Goal: Task Accomplishment & Management: Manage account settings

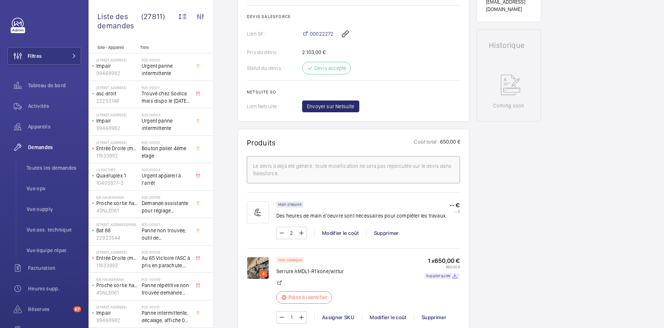
scroll to position [318, 0]
click at [282, 231] on mat-icon at bounding box center [282, 232] width 6 height 9
type input "1"
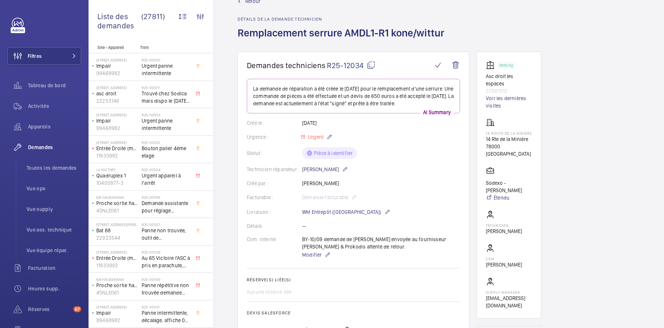
scroll to position [0, 0]
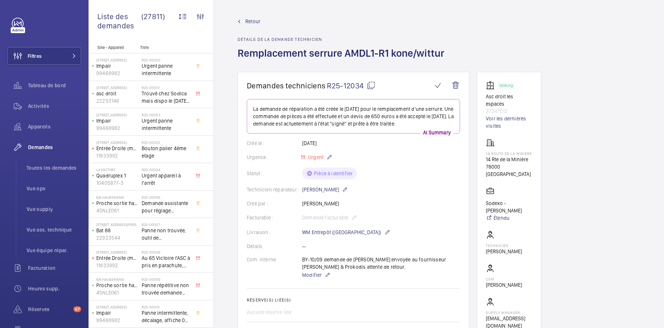
click at [259, 25] on div "Retour Détails de la demande technicien Remplacement serrure AMDL1-R1 kone/witt…" at bounding box center [342, 45] width 211 height 54
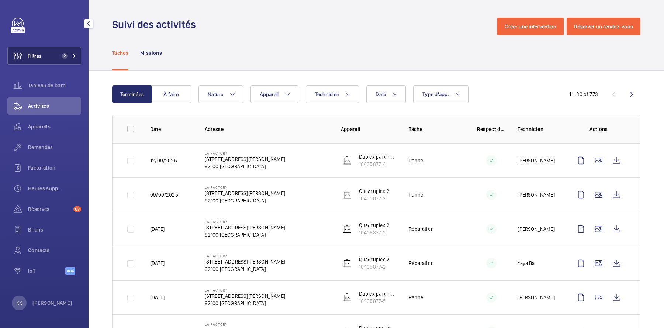
click at [67, 59] on button "Filtres 2" at bounding box center [44, 56] width 74 height 18
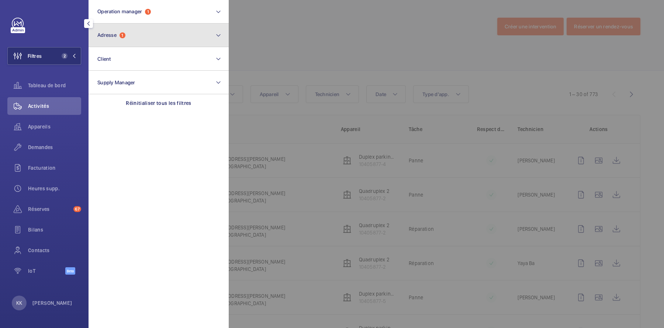
click at [108, 36] on span "Adresse" at bounding box center [106, 35] width 19 height 6
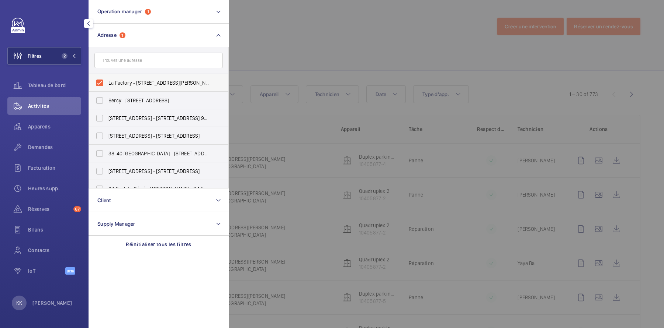
click at [118, 87] on label "La Factory - 53, avenue Emile Zola, 92100 BOULOGNE-BILLANCOURT, BOULOGNE-BILLAN…" at bounding box center [153, 83] width 128 height 18
click at [107, 87] on input "La Factory - 53, avenue Emile Zola, 92100 BOULOGNE-BILLANCOURT, BOULOGNE-BILLAN…" at bounding box center [99, 83] width 15 height 15
checkbox input "false"
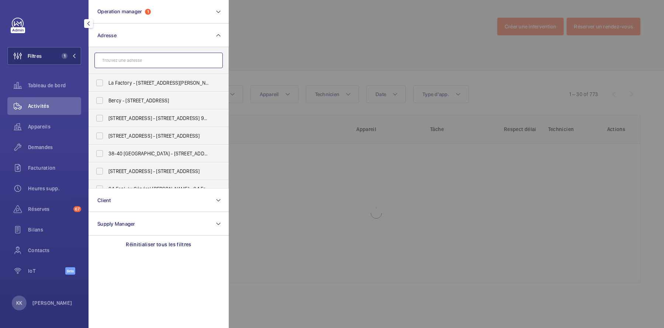
click at [121, 62] on input "text" at bounding box center [158, 60] width 128 height 15
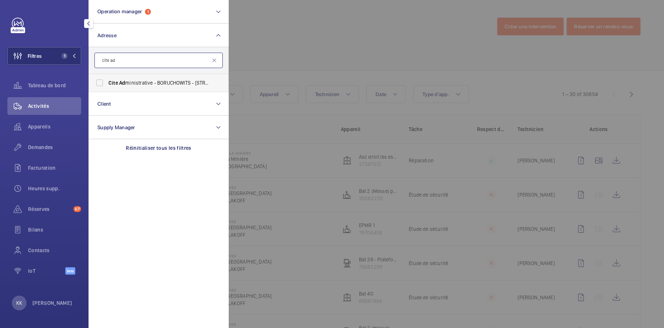
type input "cite ad"
click at [163, 79] on span "Cite Ad ministrative - BORUCHOWITS - 20 Quai Hippolyte Rossignol, MELUN 77000" at bounding box center [158, 82] width 101 height 7
click at [107, 79] on input "Cite Ad ministrative - BORUCHOWITS - 20 Quai Hippolyte Rossignol, MELUN 77000" at bounding box center [99, 83] width 15 height 15
checkbox input "true"
click at [306, 51] on div at bounding box center [561, 164] width 664 height 328
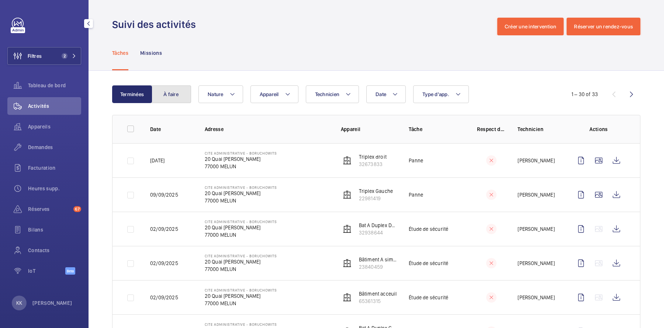
click at [175, 102] on button "À faire" at bounding box center [171, 95] width 40 height 18
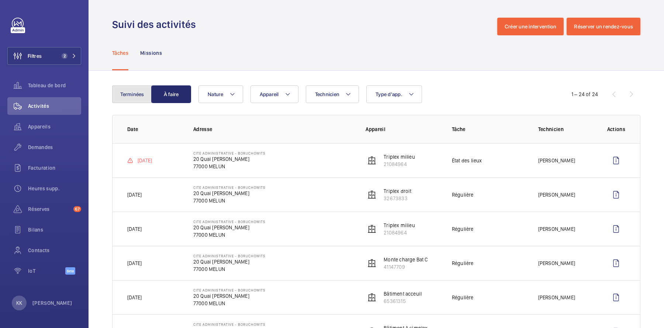
click at [142, 94] on button "Terminées" at bounding box center [132, 95] width 40 height 18
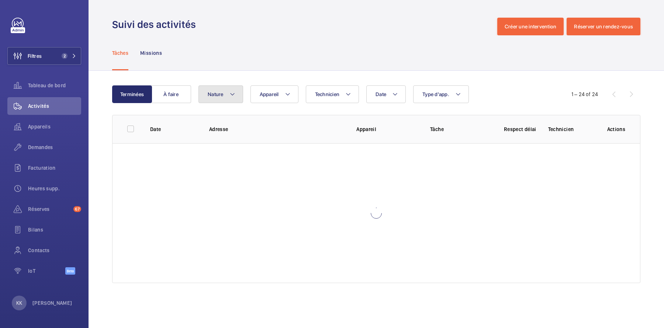
click at [219, 93] on span "Nature" at bounding box center [216, 94] width 16 height 6
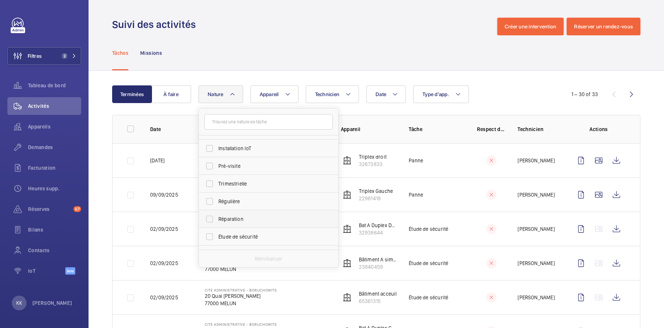
scroll to position [71, 0]
click at [217, 145] on label "État des lieux" at bounding box center [263, 144] width 128 height 18
click at [217, 145] on input "État des lieux" at bounding box center [209, 144] width 15 height 15
checkbox input "true"
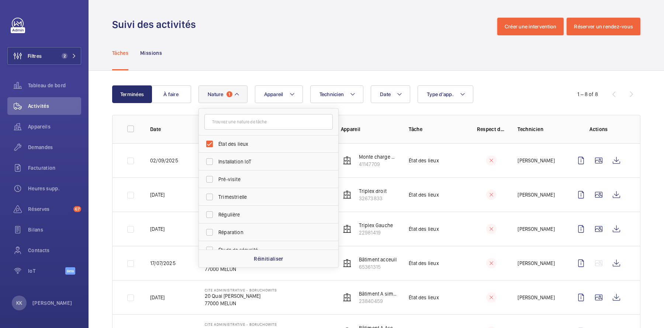
click at [286, 58] on div "Tâches Missions" at bounding box center [376, 52] width 528 height 35
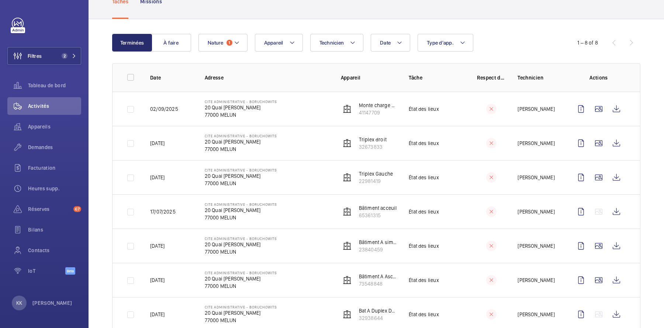
scroll to position [55, 0]
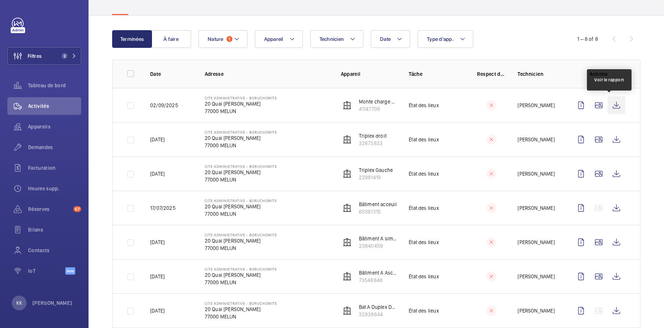
click at [611, 107] on wm-front-icon-button at bounding box center [616, 106] width 18 height 18
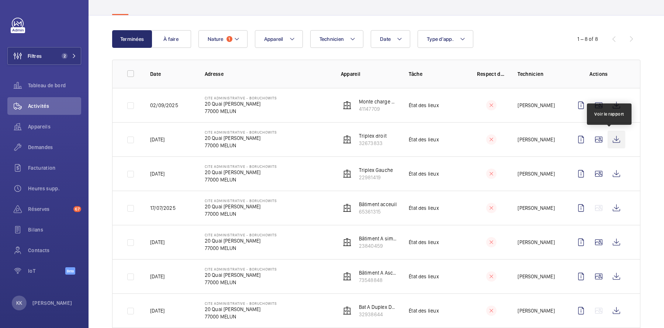
click at [610, 145] on wm-front-icon-button at bounding box center [616, 140] width 18 height 18
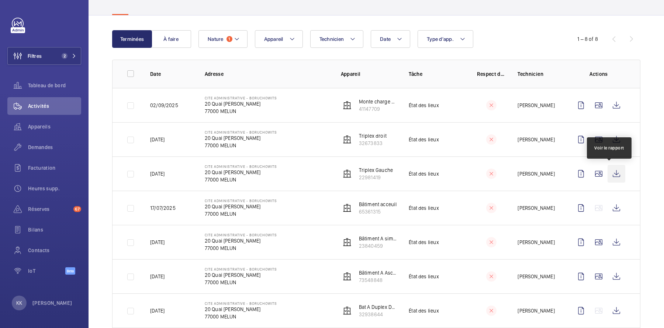
click at [607, 170] on wm-front-icon-button at bounding box center [616, 174] width 18 height 18
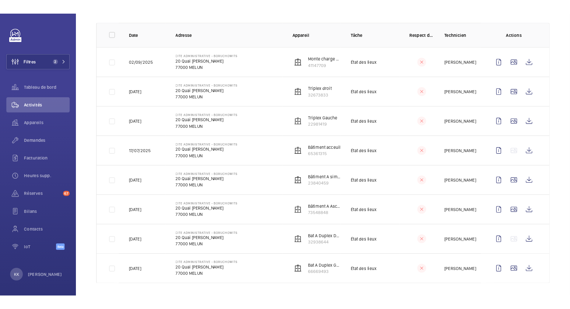
scroll to position [105, 0]
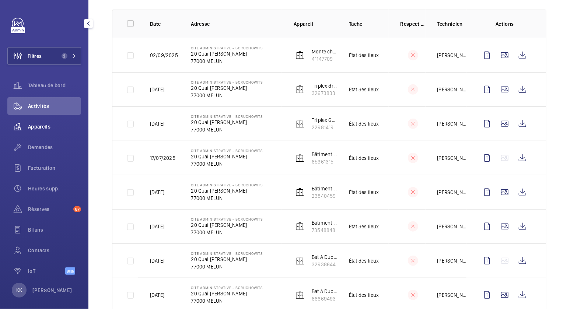
click at [41, 124] on span "Appareils" at bounding box center [54, 126] width 53 height 7
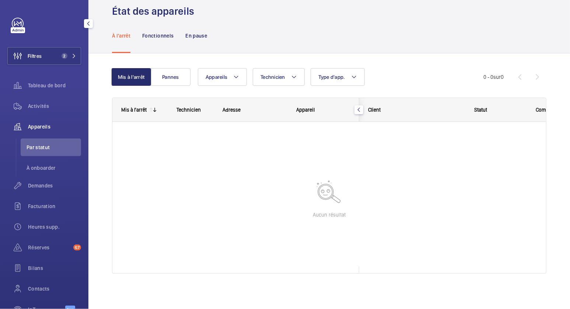
scroll to position [13, 0]
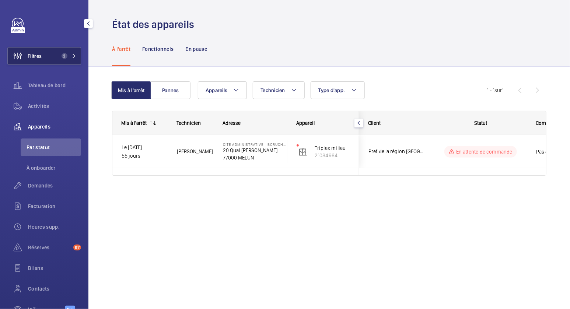
click at [54, 59] on button "Filtres 2" at bounding box center [44, 56] width 74 height 18
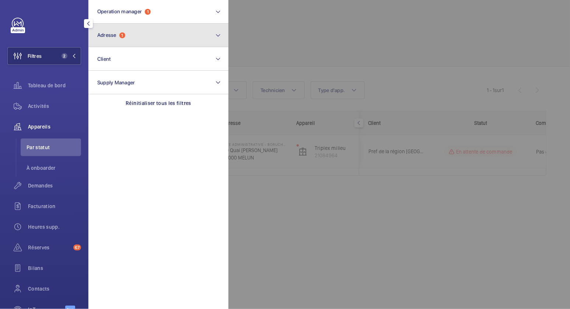
click at [148, 26] on button "Adresse 1" at bounding box center [158, 36] width 140 height 24
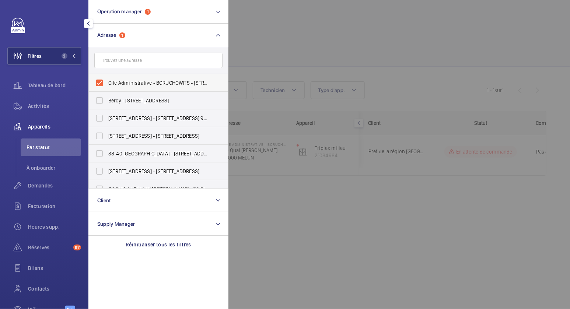
click at [125, 79] on label "Cite Administrative - BORUCHOWITS - 20 Quai Hippolyte Rossignol, MELUN 77000" at bounding box center [153, 83] width 128 height 18
click at [107, 79] on input "Cite Administrative - BORUCHOWITS - 20 Quai Hippolyte Rossignol, MELUN 77000" at bounding box center [99, 83] width 15 height 15
checkbox input "false"
click at [275, 27] on div at bounding box center [514, 154] width 570 height 309
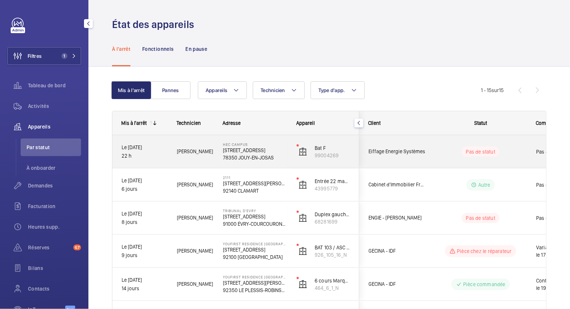
click at [207, 159] on div "[PERSON_NAME]" at bounding box center [190, 151] width 45 height 23
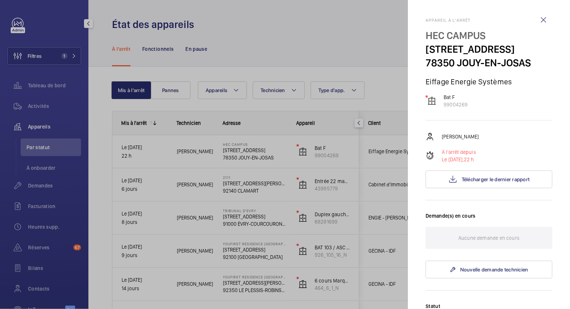
click at [136, 160] on div at bounding box center [285, 154] width 570 height 309
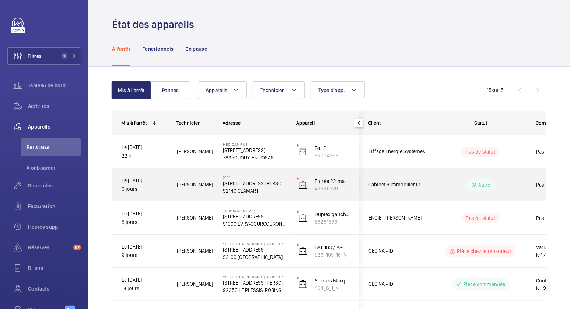
scroll to position [45, 0]
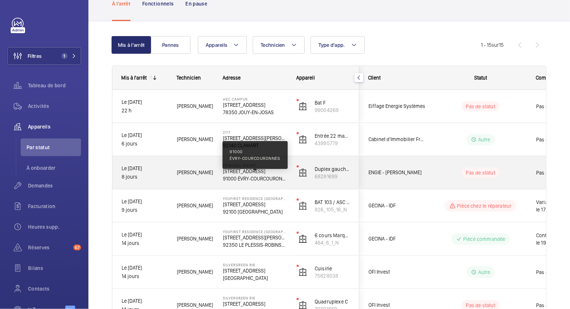
click at [230, 178] on p "91000 ÉVRY-COURCOURONNES" at bounding box center [255, 178] width 64 height 7
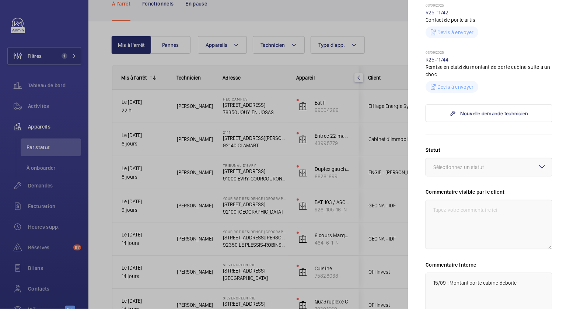
scroll to position [235, 0]
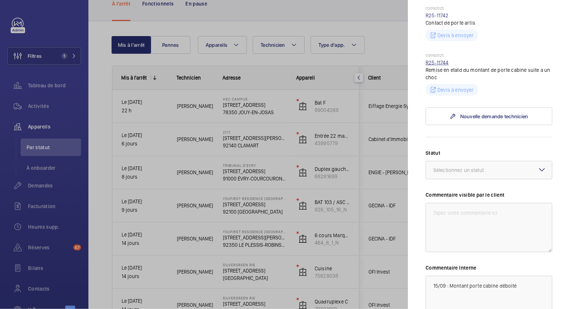
click at [435, 63] on link "R25-11744" at bounding box center [437, 63] width 23 height 6
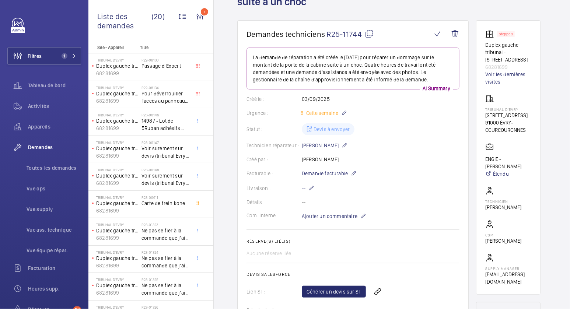
scroll to position [182, 0]
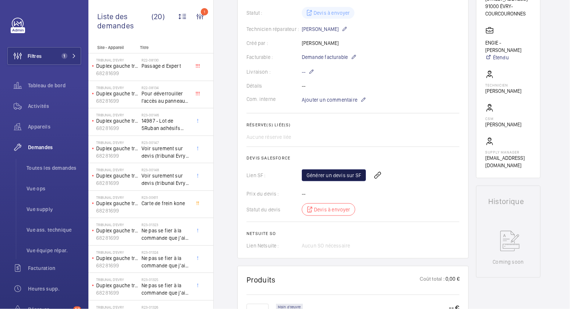
click at [333, 175] on link "Générer un devis sur SF" at bounding box center [334, 176] width 64 height 12
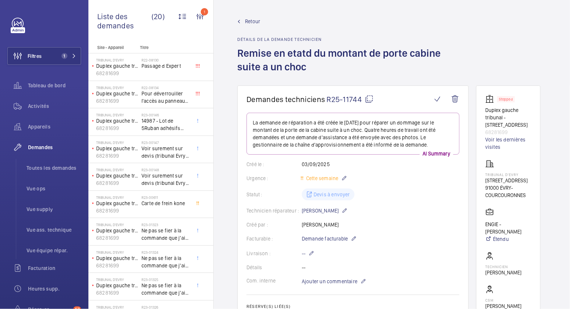
click at [244, 26] on div "Retour Détails de la demande technicien Remise en etatd du montant de porte cab…" at bounding box center [353, 52] width 232 height 68
click at [247, 18] on span "Retour" at bounding box center [252, 21] width 15 height 7
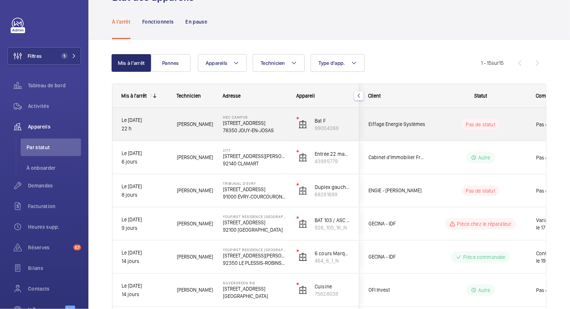
scroll to position [147, 0]
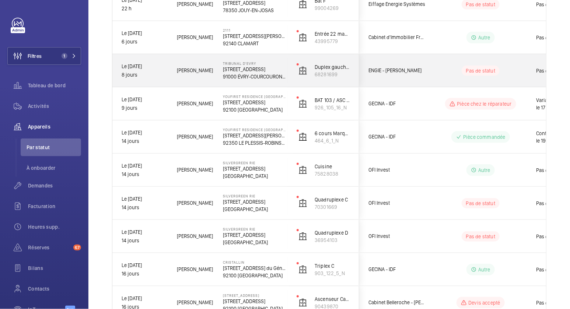
click at [189, 76] on div "[PERSON_NAME]" at bounding box center [190, 70] width 45 height 23
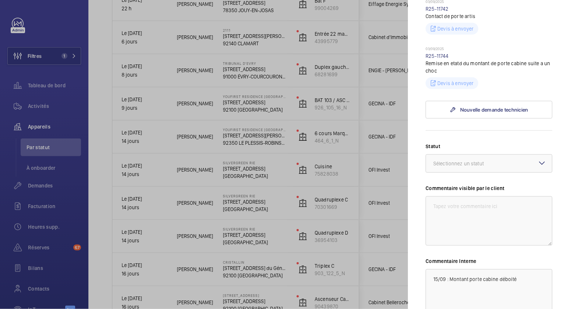
scroll to position [246, 0]
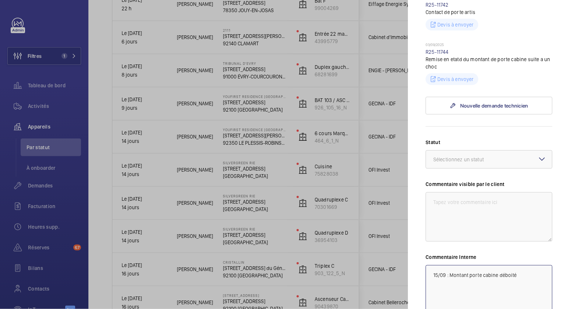
click at [432, 277] on textarea "15/09 : Montant porte cabine déboité" at bounding box center [489, 289] width 127 height 49
type textarea "17/09 : [PERSON_NAME] envoyé 15/09 : Montant porte cabine déboité"
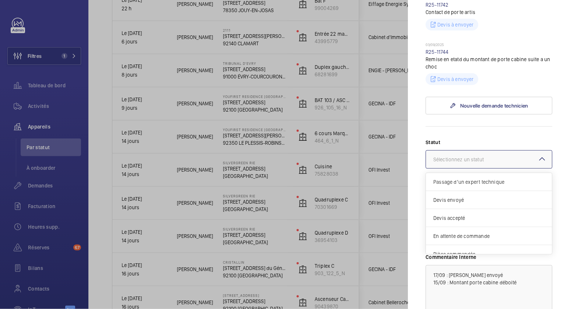
click at [538, 161] on mat-icon at bounding box center [542, 159] width 9 height 9
click at [449, 204] on div "Devis envoyé" at bounding box center [489, 200] width 126 height 18
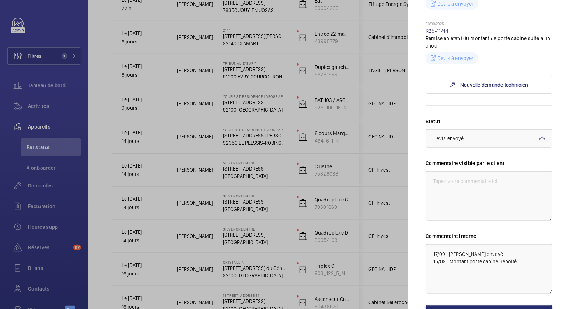
scroll to position [321, 0]
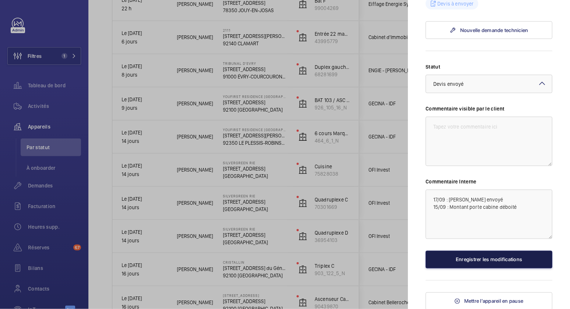
click at [456, 259] on button "Enregistrer les modifications" at bounding box center [489, 260] width 127 height 18
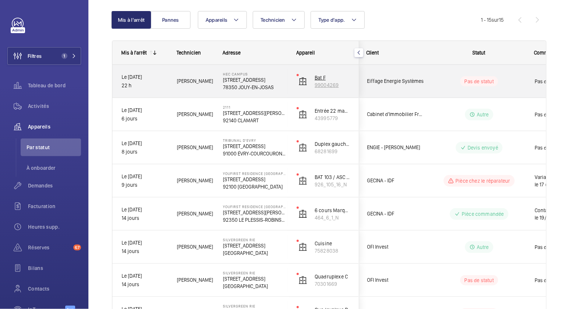
scroll to position [0, 2]
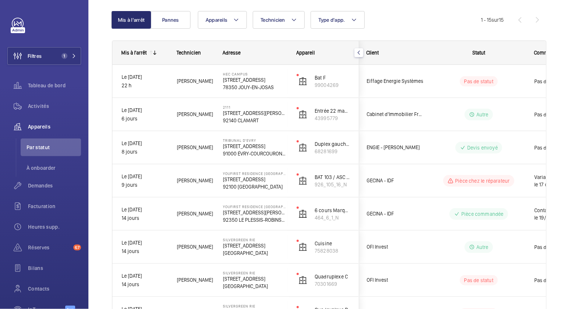
click at [360, 55] on mat-icon "button" at bounding box center [359, 53] width 9 height 6
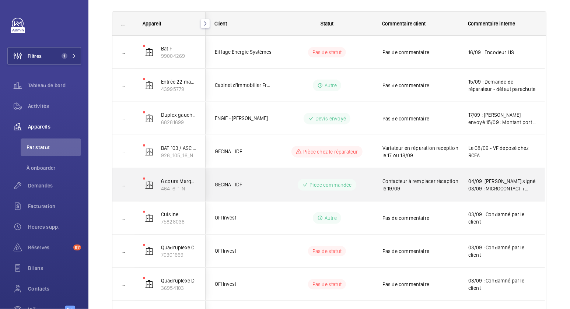
scroll to position [84, 0]
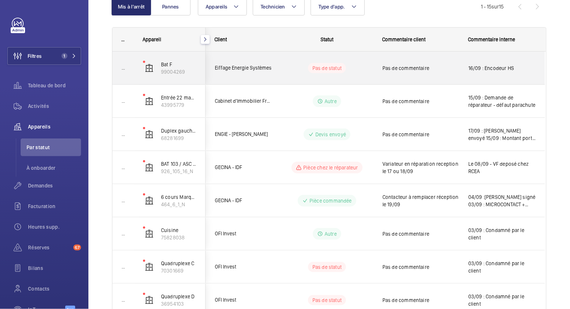
click at [261, 76] on div "Eiffage Energie Systèmes" at bounding box center [239, 67] width 66 height 23
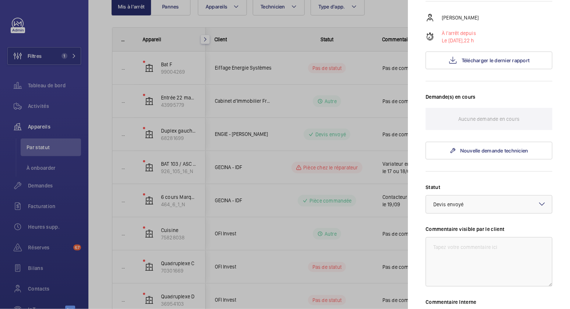
scroll to position [218, 0]
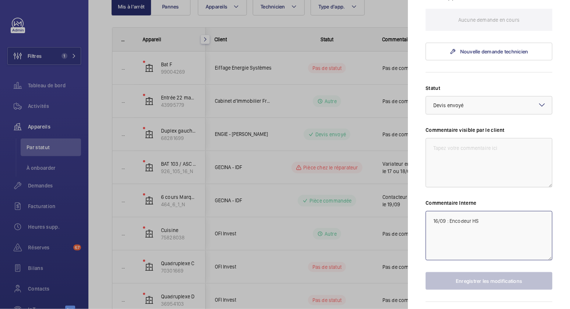
click at [460, 226] on textarea "16/09 : Encodeur HS" at bounding box center [489, 235] width 127 height 49
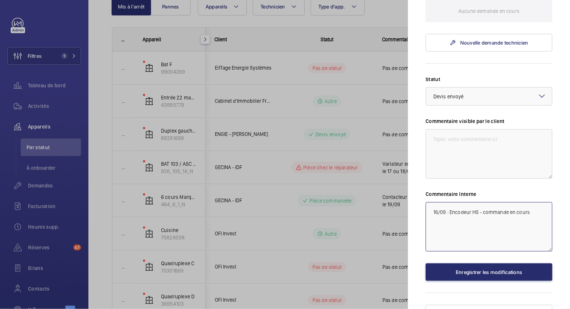
scroll to position [234, 0]
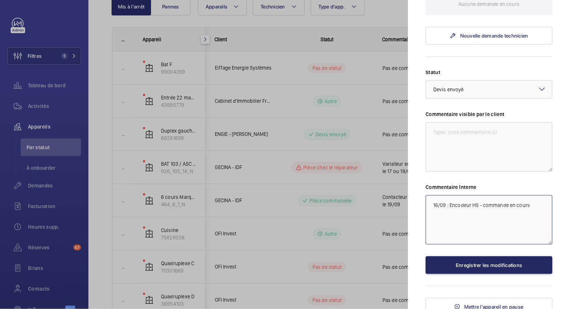
type textarea "16/09 : Encodeur HS - commande en cours"
click at [476, 270] on button "Enregistrer les modifications" at bounding box center [489, 266] width 127 height 18
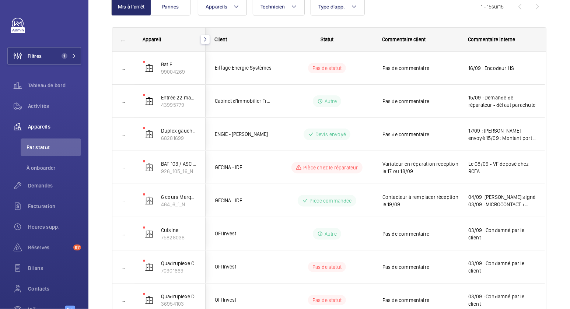
scroll to position [0, 0]
click at [42, 180] on div "Demandes" at bounding box center [44, 186] width 74 height 18
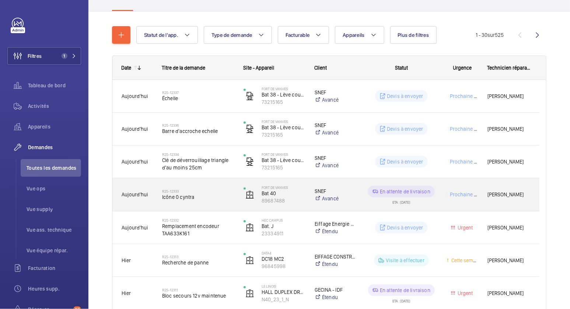
scroll to position [66, 0]
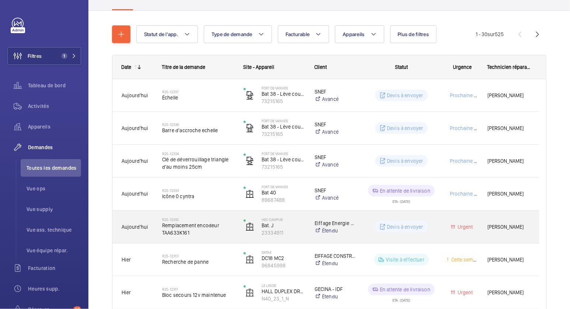
click at [213, 234] on span "Remplacement encodeur TAA633K161" at bounding box center [198, 229] width 72 height 15
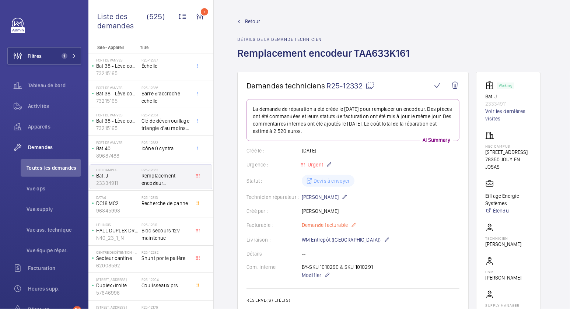
click at [348, 222] on p "Demande facturable" at bounding box center [329, 225] width 55 height 9
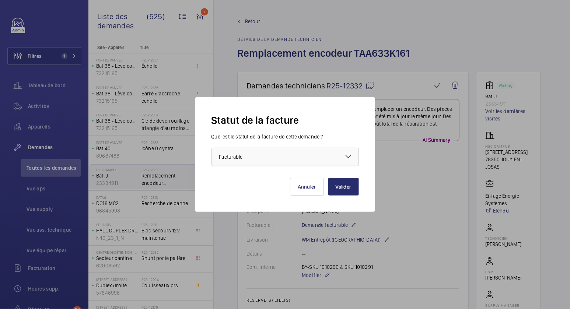
click at [293, 166] on div at bounding box center [285, 157] width 147 height 18
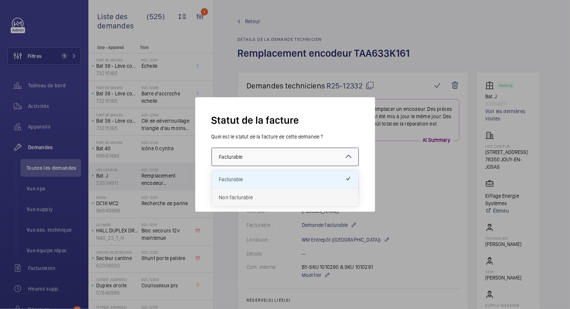
click at [262, 191] on div "Non facturable" at bounding box center [285, 198] width 147 height 18
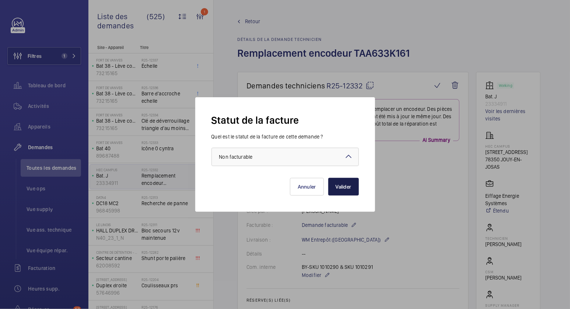
click at [333, 185] on button "Valider" at bounding box center [343, 187] width 31 height 18
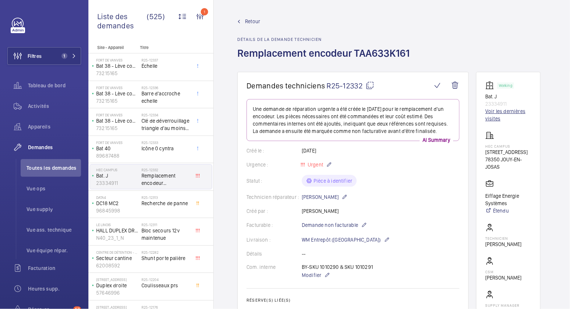
click at [505, 111] on link "Voir les dernières visites" at bounding box center [509, 115] width 46 height 15
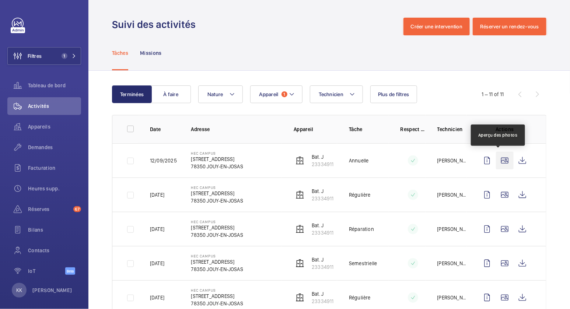
click at [501, 159] on wm-front-icon-button at bounding box center [505, 161] width 18 height 18
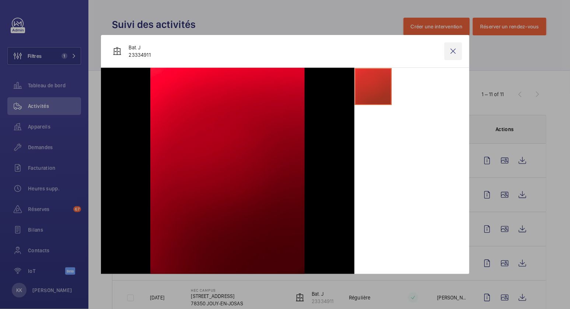
click at [459, 52] on wm-front-icon-button at bounding box center [454, 51] width 18 height 18
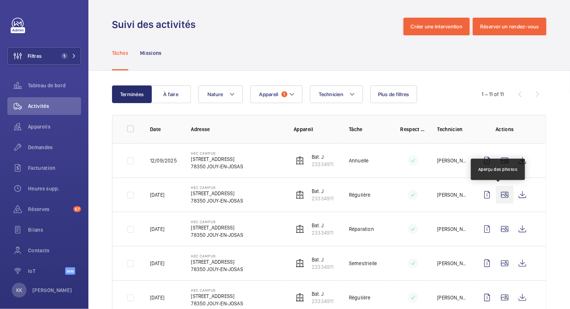
click at [496, 194] on wm-front-icon-button at bounding box center [505, 195] width 18 height 18
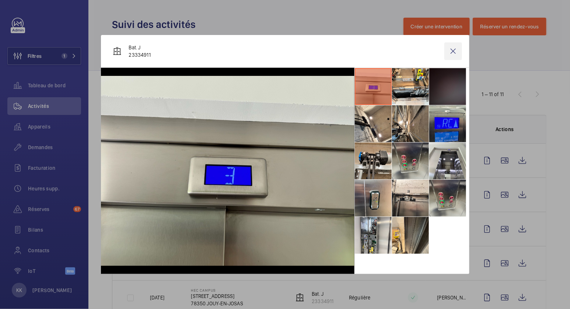
click at [452, 55] on wm-front-icon-button at bounding box center [454, 51] width 18 height 18
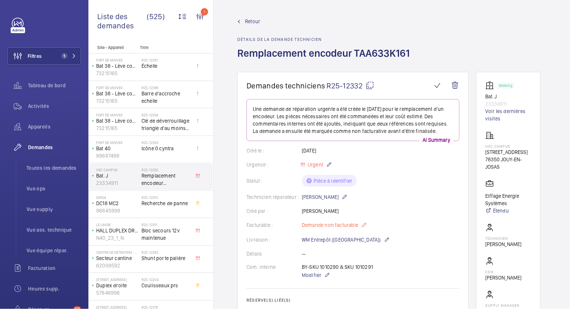
click at [352, 229] on span "Demande non facturable" at bounding box center [330, 225] width 56 height 7
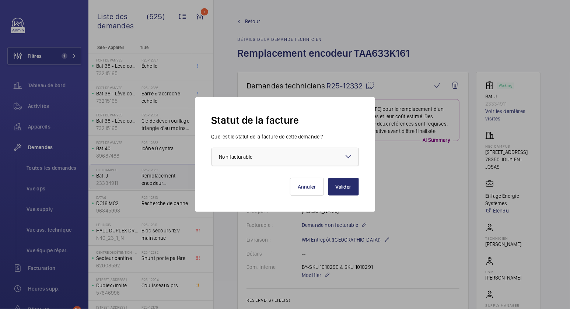
click at [283, 152] on div at bounding box center [285, 157] width 147 height 18
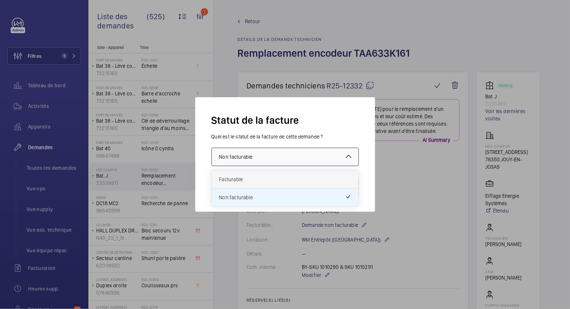
click at [250, 183] on div "Facturable" at bounding box center [285, 180] width 147 height 18
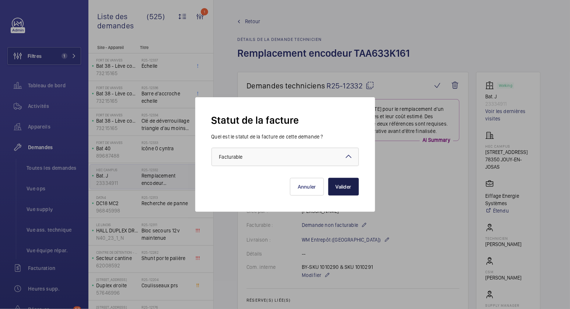
click at [342, 189] on button "Valider" at bounding box center [343, 187] width 31 height 18
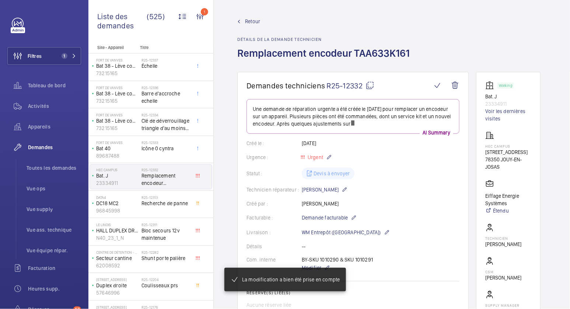
click at [254, 24] on span "Retour" at bounding box center [252, 21] width 15 height 7
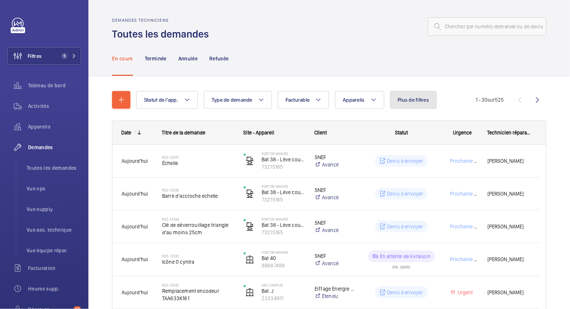
click at [390, 105] on button "Plus de filtres" at bounding box center [413, 100] width 47 height 18
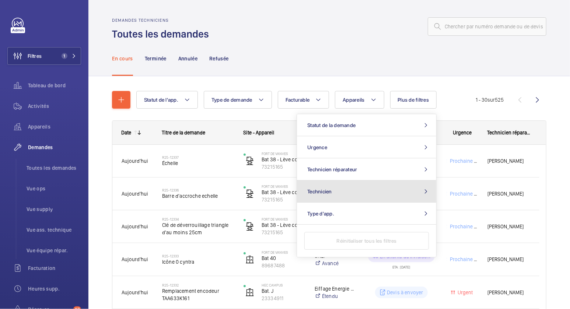
click at [324, 190] on span "Technicien" at bounding box center [319, 192] width 25 height 6
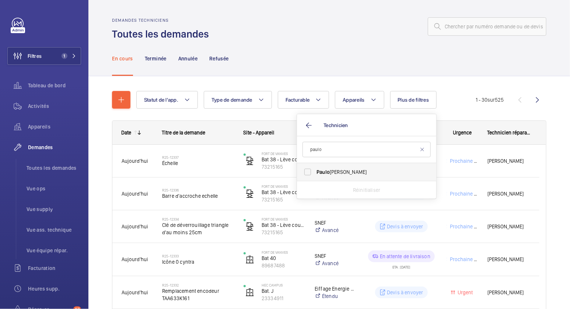
type input "paulo"
click at [347, 171] on span "Paulo Sergio" at bounding box center [367, 171] width 101 height 7
click at [315, 171] on input "Paulo Sergio" at bounding box center [307, 172] width 15 height 15
checkbox input "true"
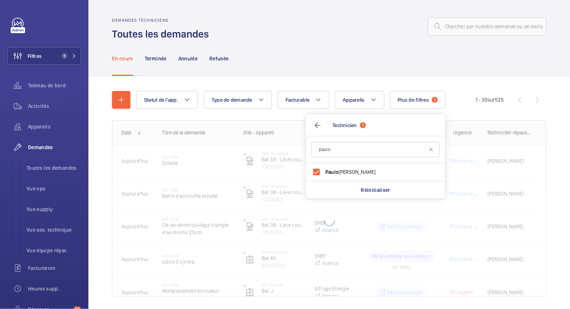
click at [314, 74] on div "En cours Terminée Annulée Refusée" at bounding box center [329, 58] width 435 height 35
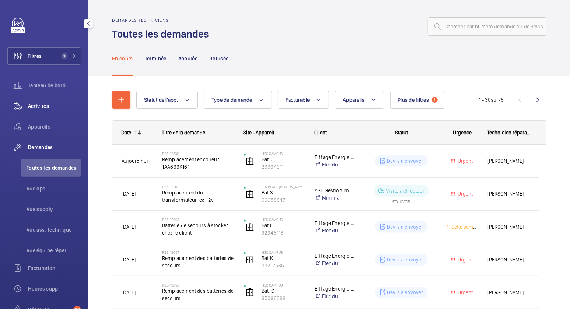
click at [36, 105] on span "Activités" at bounding box center [54, 105] width 53 height 7
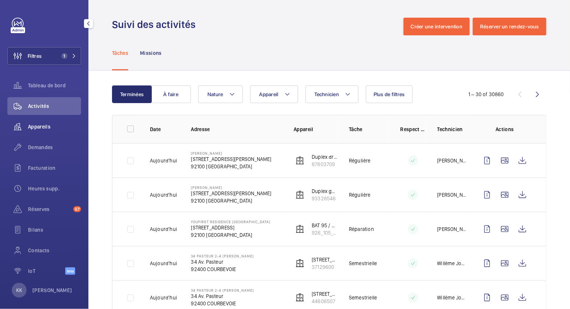
click at [28, 121] on wm-front-icon-button at bounding box center [17, 127] width 21 height 18
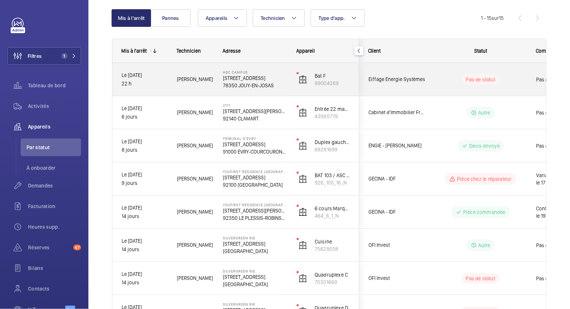
scroll to position [72, 0]
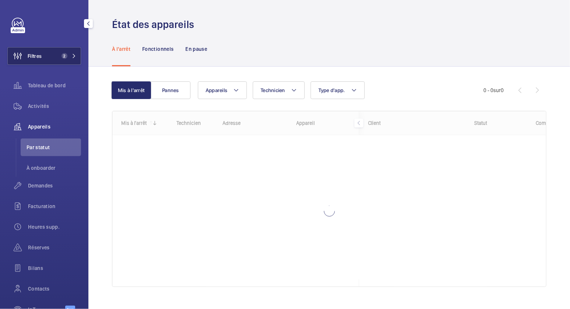
click at [46, 54] on button "Filtres 2" at bounding box center [44, 56] width 74 height 18
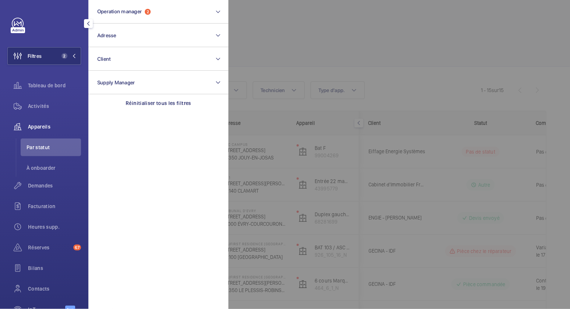
click at [327, 30] on div at bounding box center [514, 154] width 570 height 309
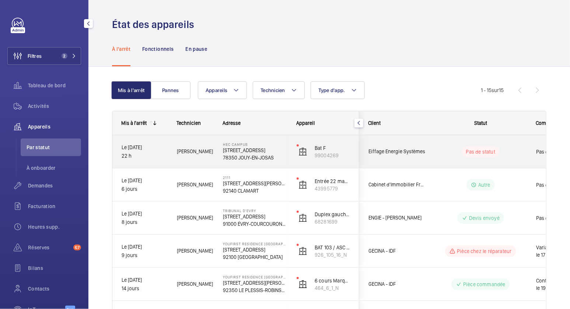
click at [205, 155] on span "[PERSON_NAME]" at bounding box center [195, 151] width 36 height 8
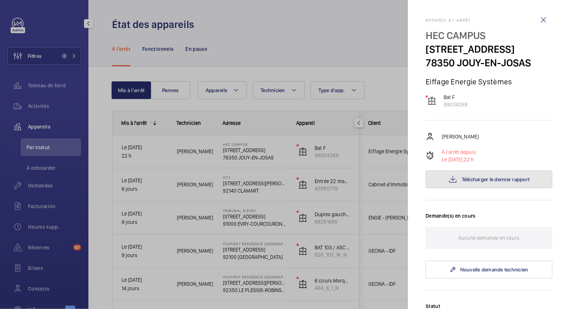
click at [460, 187] on button "Télécharger le dernier rapport" at bounding box center [489, 180] width 127 height 18
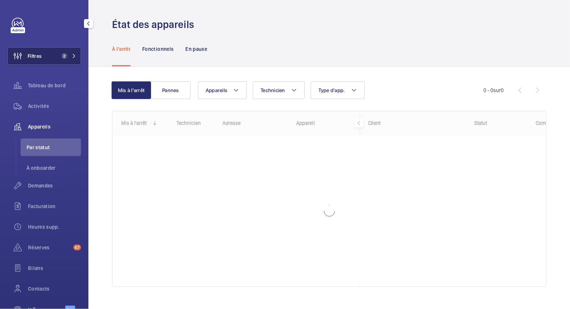
click at [33, 63] on span "Filtres" at bounding box center [25, 56] width 34 height 18
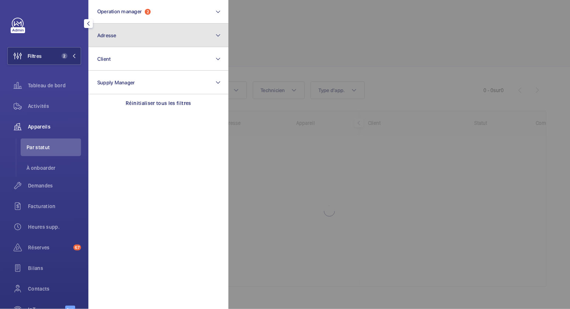
click at [135, 31] on button "Adresse" at bounding box center [158, 36] width 140 height 24
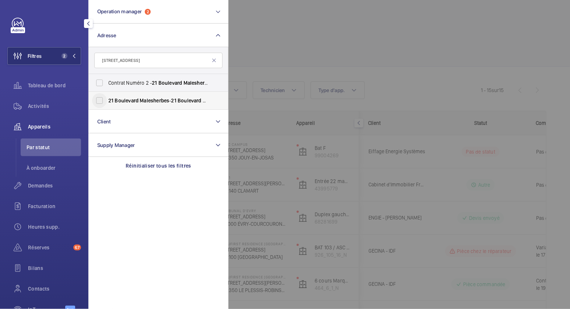
type input "[STREET_ADDRESS]"
click at [105, 99] on input "[STREET_ADDRESS][GEOGRAPHIC_DATA][STREET_ADDRESS]" at bounding box center [99, 100] width 15 height 15
checkbox input "true"
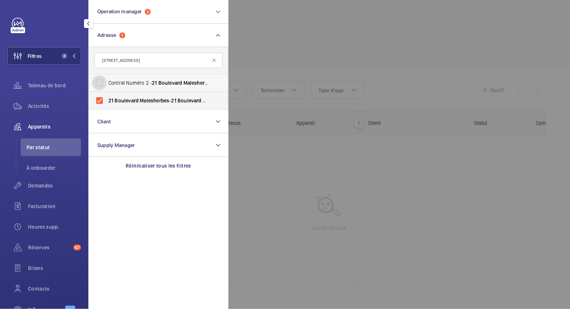
click at [106, 84] on input "Contrat Numéro [STREET_ADDRESS]" at bounding box center [99, 83] width 15 height 15
checkbox input "true"
click at [52, 111] on div "Activités" at bounding box center [44, 106] width 74 height 18
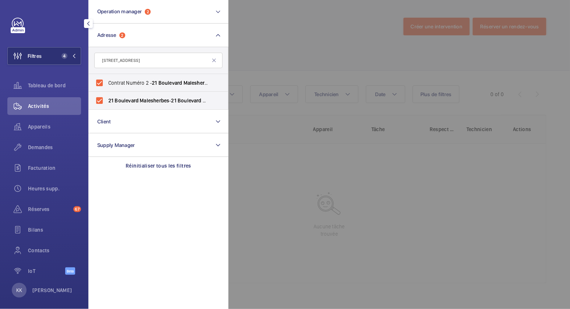
click at [261, 48] on div at bounding box center [514, 154] width 570 height 309
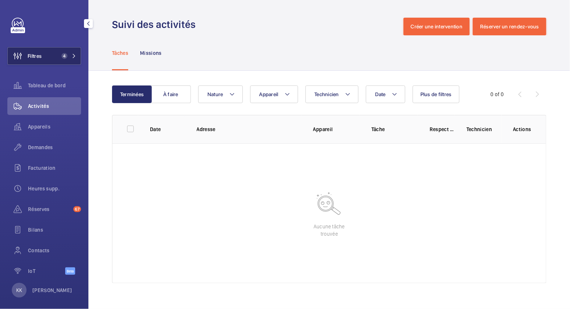
click at [48, 61] on button "Filtres 4" at bounding box center [44, 56] width 74 height 18
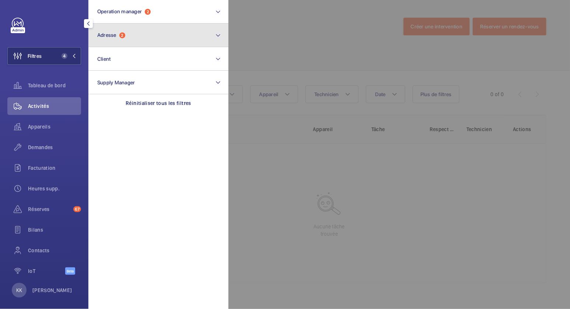
click at [109, 36] on span "Adresse" at bounding box center [106, 35] width 19 height 6
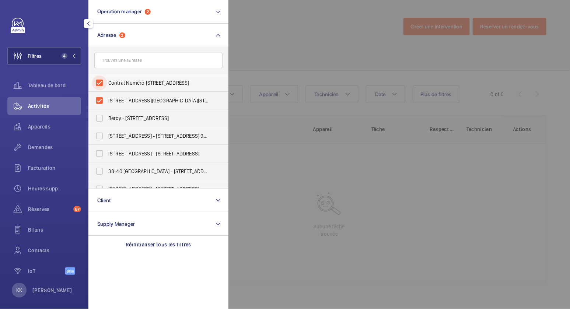
click at [104, 85] on input "Contrat Numéro [STREET_ADDRESS]" at bounding box center [99, 83] width 15 height 15
checkbox input "false"
click at [103, 95] on input "[STREET_ADDRESS][GEOGRAPHIC_DATA][STREET_ADDRESS]" at bounding box center [99, 100] width 15 height 15
checkbox input "false"
click at [119, 58] on input "text" at bounding box center [158, 60] width 128 height 15
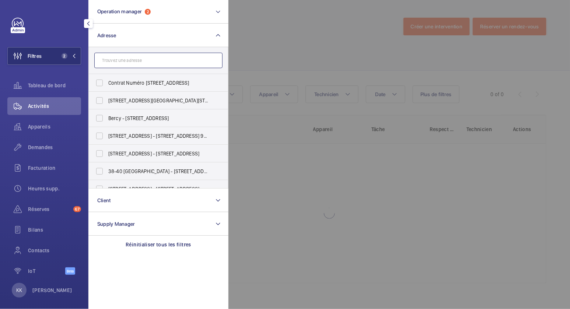
paste input "[STREET_ADDRESS][PERSON_NAME]"
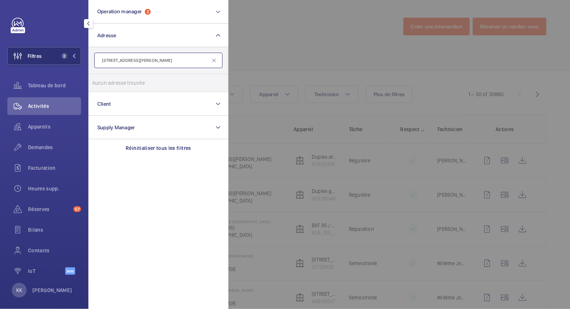
click at [117, 59] on input "[STREET_ADDRESS][PERSON_NAME]" at bounding box center [158, 60] width 128 height 15
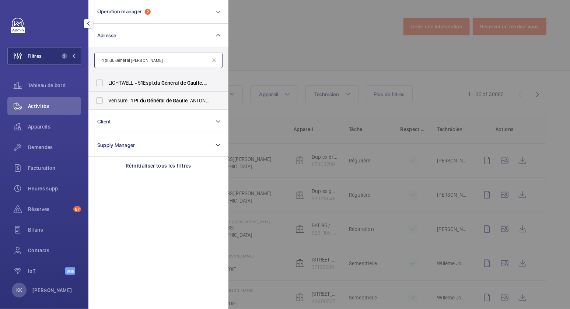
type input "1 pl du Général [PERSON_NAME]"
click at [195, 100] on span "Verisure - 1 Pl . du Général [PERSON_NAME] 92 1 60" at bounding box center [158, 100] width 101 height 7
click at [107, 100] on input "Verisure - 1 Pl . du Général [PERSON_NAME] 92 1 60" at bounding box center [99, 100] width 15 height 15
checkbox input "true"
click at [307, 59] on div at bounding box center [514, 154] width 570 height 309
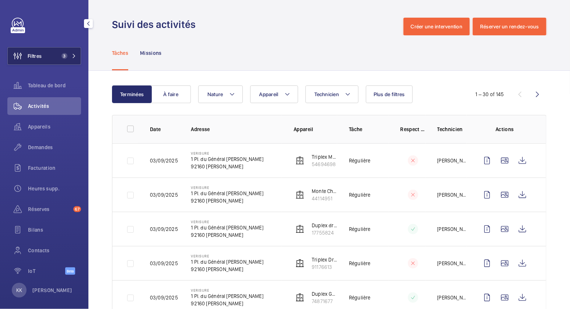
click at [62, 54] on span "3" at bounding box center [65, 56] width 6 height 6
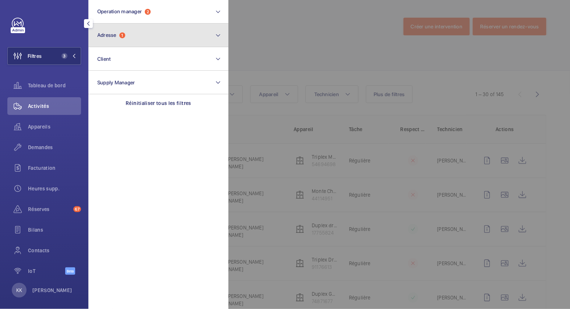
click at [105, 32] on span "Adresse" at bounding box center [106, 35] width 19 height 6
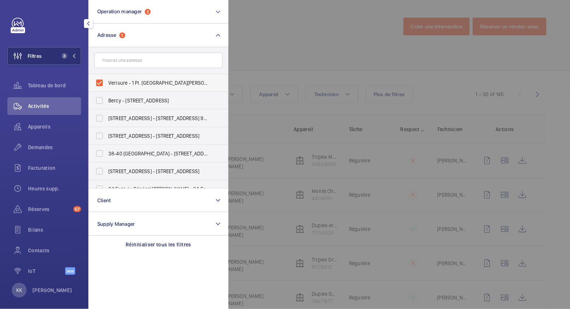
click at [118, 84] on span "Verisure - 1 Pl. du Général de Gaulle, ANTONY 92160" at bounding box center [158, 82] width 101 height 7
click at [107, 84] on input "Verisure - 1 Pl. du Général de Gaulle, ANTONY 92160" at bounding box center [99, 83] width 15 height 15
checkbox input "false"
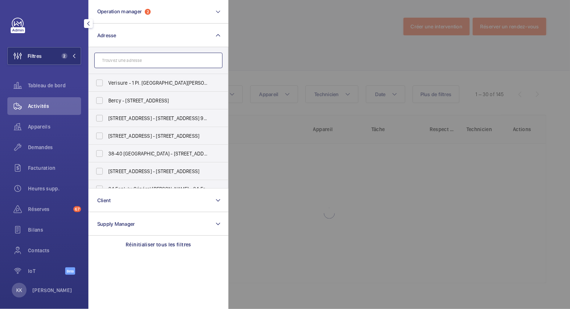
click at [124, 61] on input "text" at bounding box center [158, 60] width 128 height 15
paste input "[STREET_ADDRESS][PERSON_NAME]"
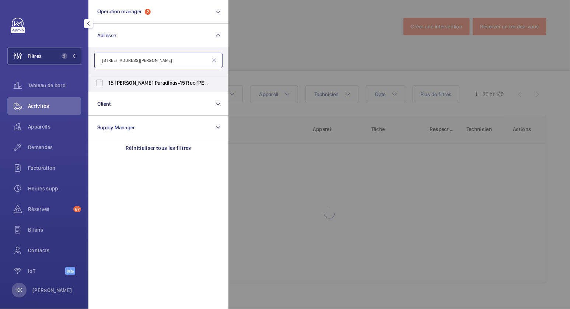
type input "[STREET_ADDRESS][PERSON_NAME]"
click at [130, 85] on span "Charles" at bounding box center [134, 83] width 39 height 6
click at [107, 85] on input "15 Charles Paradinas - 15 Rue Charles Paradinas , CLICHY 92110" at bounding box center [99, 83] width 15 height 15
checkbox input "true"
click at [292, 30] on div at bounding box center [514, 154] width 570 height 309
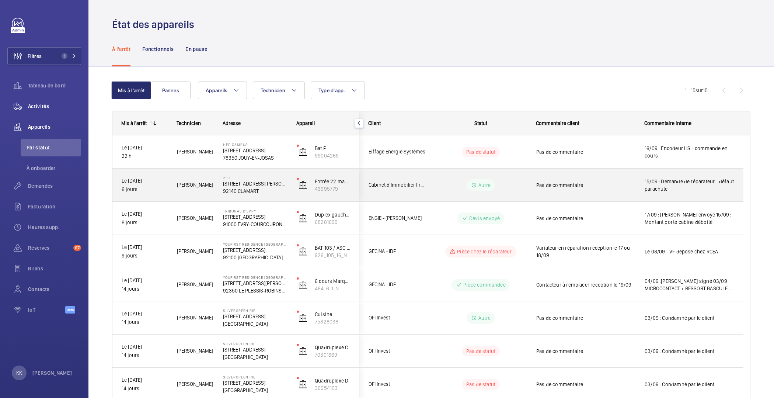
scroll to position [72, 0]
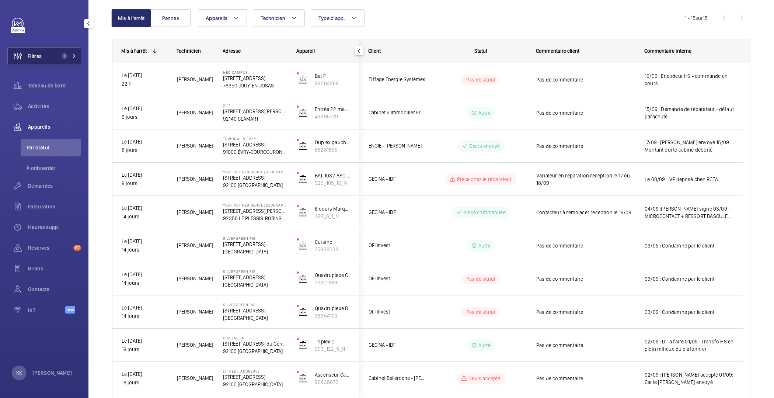
click at [41, 64] on span "Filtres" at bounding box center [25, 56] width 34 height 18
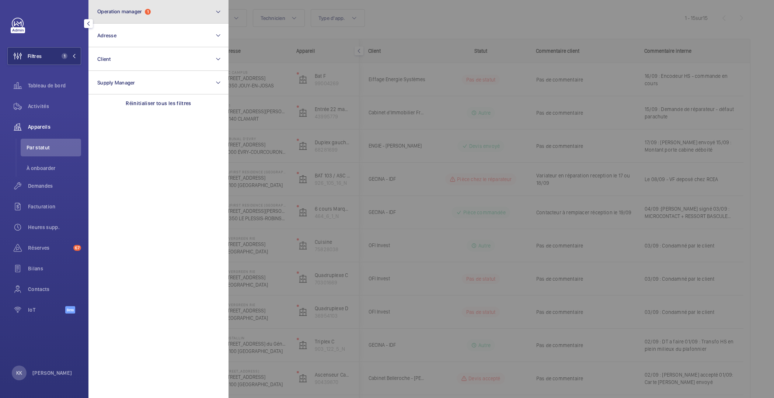
click at [163, 20] on button "Operation manager 1" at bounding box center [158, 12] width 140 height 24
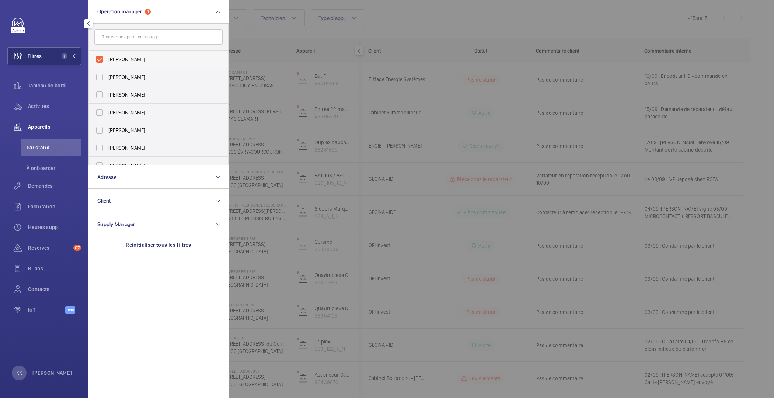
click at [142, 58] on span "[PERSON_NAME]" at bounding box center [158, 59] width 101 height 7
click at [107, 58] on input "[PERSON_NAME]" at bounding box center [99, 59] width 15 height 15
checkbox input "false"
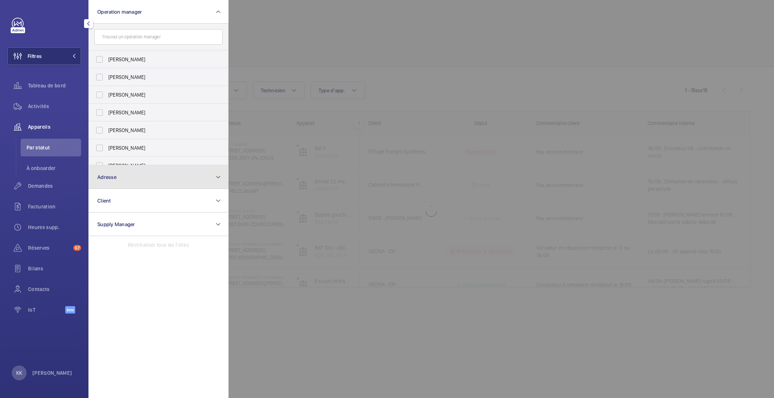
click at [133, 182] on button "Adresse" at bounding box center [158, 177] width 140 height 24
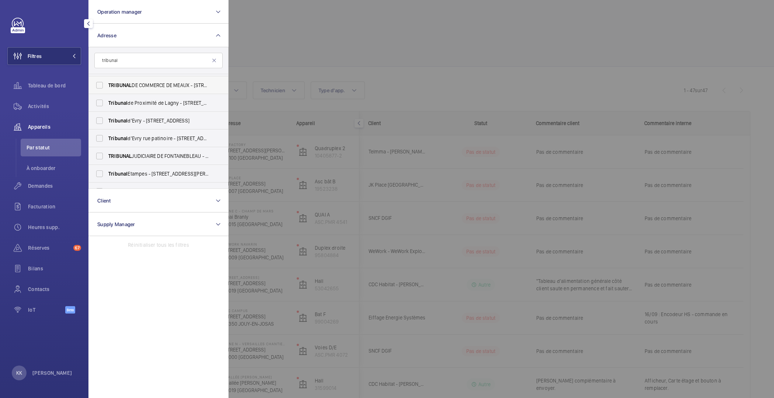
scroll to position [35, 0]
type input "tribunal"
click at [161, 153] on span "TRIBUNAL JUDICIAIRE DE FONTAINEBLEAU - 159 Rue Grande, FONTAINEBLEAU 77300" at bounding box center [158, 153] width 101 height 7
click at [107, 153] on input "TRIBUNAL JUDICIAIRE DE FONTAINEBLEAU - 159 Rue Grande, FONTAINEBLEAU 77300" at bounding box center [99, 154] width 15 height 15
checkbox input "true"
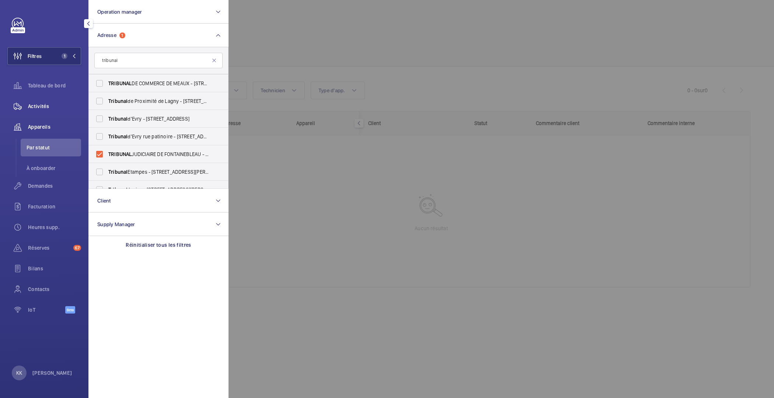
click at [38, 106] on span "Activités" at bounding box center [54, 105] width 53 height 7
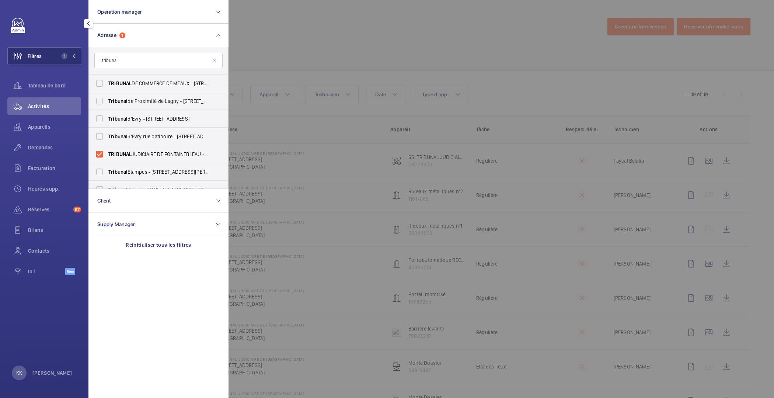
click at [599, 274] on div at bounding box center [616, 199] width 774 height 398
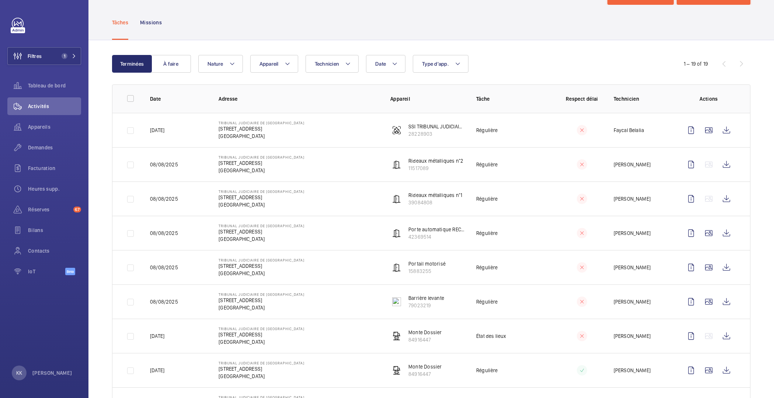
scroll to position [174, 0]
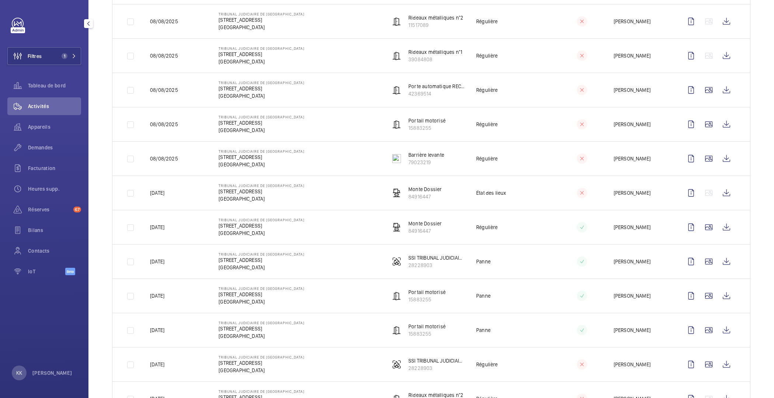
click at [38, 101] on div "Activités" at bounding box center [44, 106] width 74 height 18
click at [43, 82] on span "Tableau de bord" at bounding box center [54, 85] width 53 height 7
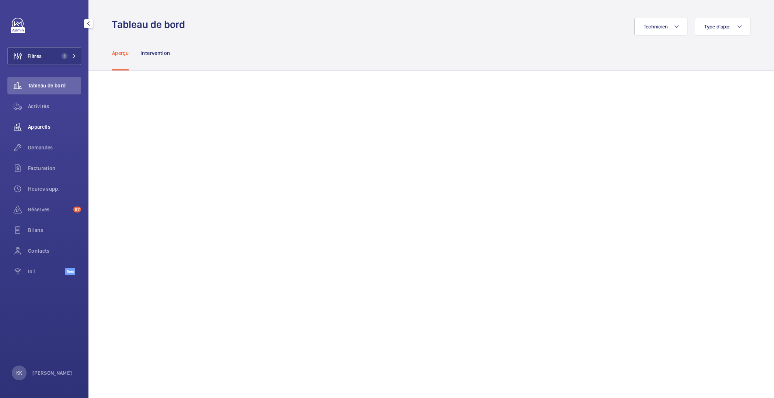
click at [39, 129] on span "Appareils" at bounding box center [54, 126] width 53 height 7
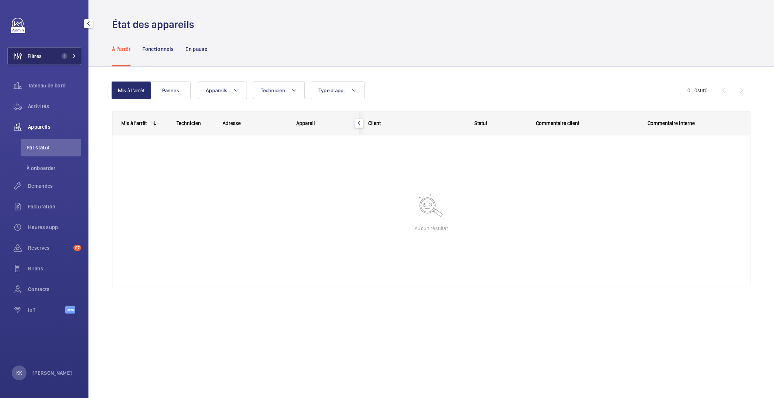
click at [56, 60] on button "Filtres 1" at bounding box center [44, 56] width 74 height 18
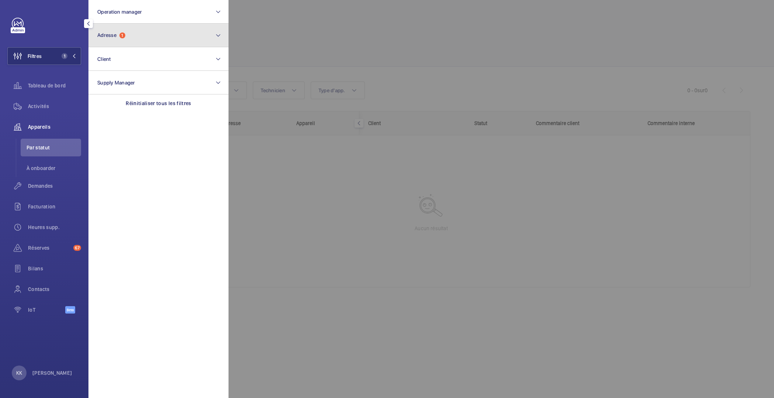
click at [168, 35] on button "Adresse 1" at bounding box center [158, 36] width 140 height 24
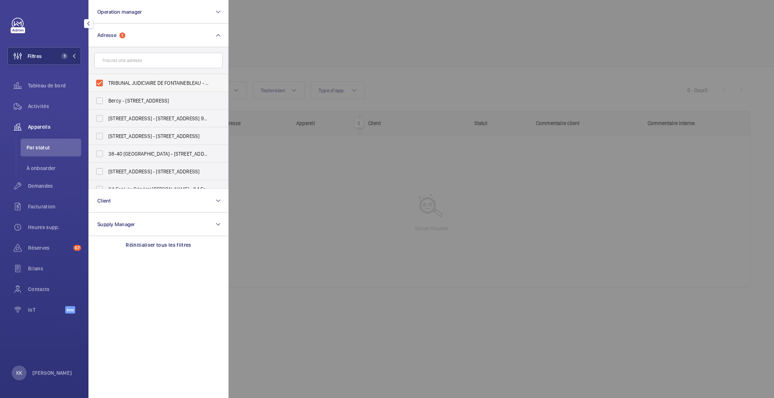
click at [139, 81] on span "TRIBUNAL JUDICIAIRE DE FONTAINEBLEAU - 159 Rue Grande, FONTAINEBLEAU 77300" at bounding box center [158, 82] width 101 height 7
click at [107, 81] on input "TRIBUNAL JUDICIAIRE DE FONTAINEBLEAU - 159 Rue Grande, FONTAINEBLEAU 77300" at bounding box center [99, 83] width 15 height 15
checkbox input "false"
click at [121, 18] on button "Operation manager" at bounding box center [158, 12] width 140 height 24
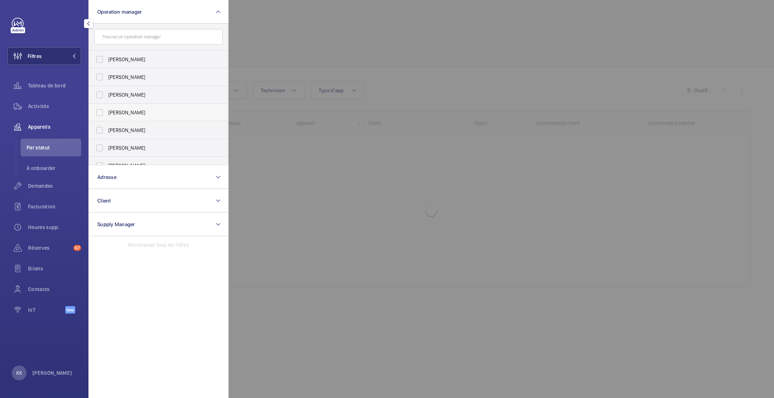
click at [119, 114] on span "[PERSON_NAME]" at bounding box center [158, 112] width 101 height 7
click at [107, 114] on input "[PERSON_NAME]" at bounding box center [99, 112] width 15 height 15
checkbox input "true"
click at [289, 22] on div at bounding box center [616, 199] width 774 height 398
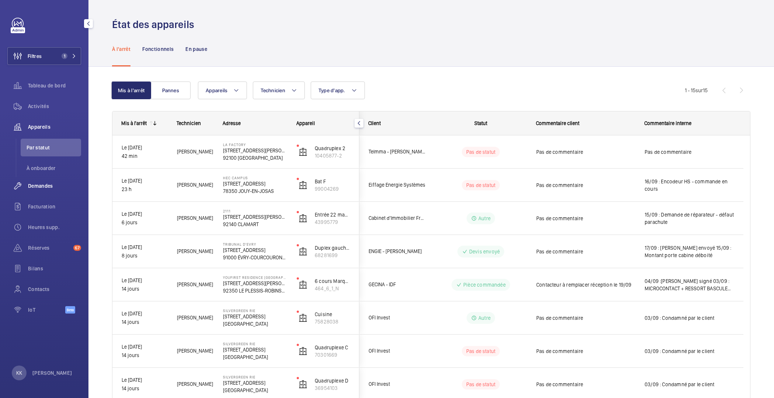
click at [53, 187] on span "Demandes" at bounding box center [54, 185] width 53 height 7
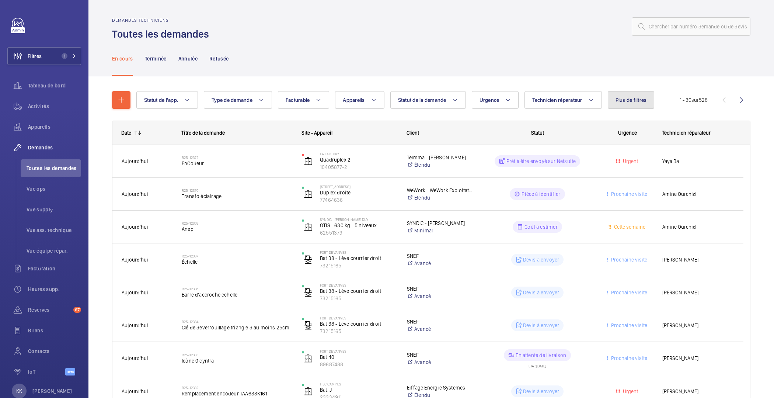
click at [623, 107] on button "Plus de filtres" at bounding box center [631, 100] width 47 height 18
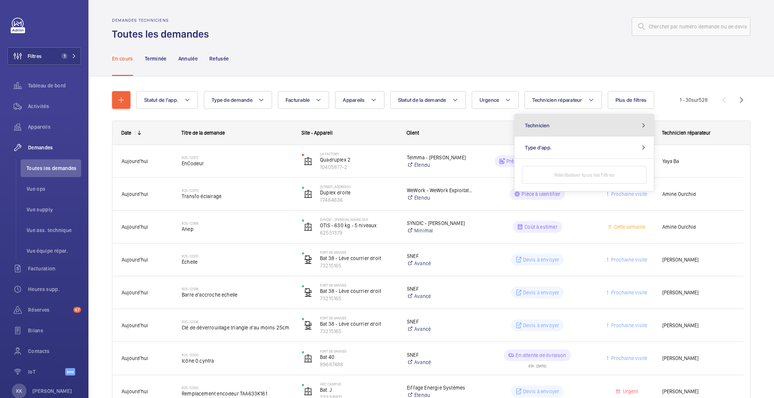
click at [564, 135] on button "Technicien" at bounding box center [584, 125] width 139 height 22
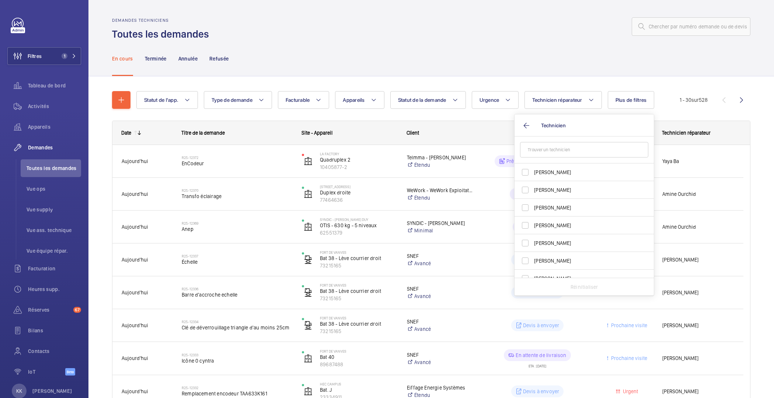
click at [559, 148] on input "text" at bounding box center [584, 149] width 128 height 15
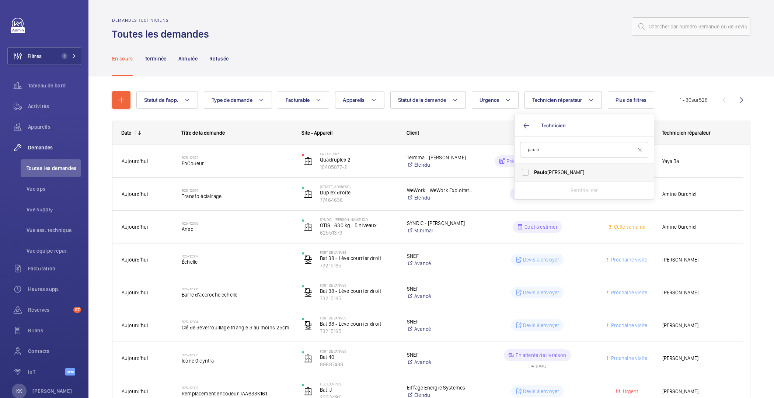
type input "paulo"
click at [560, 173] on span "Paulo Sergio" at bounding box center [584, 171] width 101 height 7
click at [533, 173] on input "Paulo Sergio" at bounding box center [525, 172] width 15 height 15
checkbox input "true"
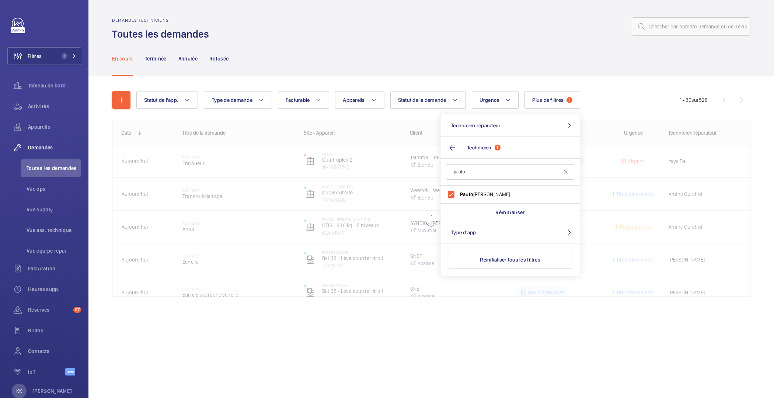
click at [541, 63] on div "En cours Terminée Annulée Refusée" at bounding box center [431, 58] width 639 height 35
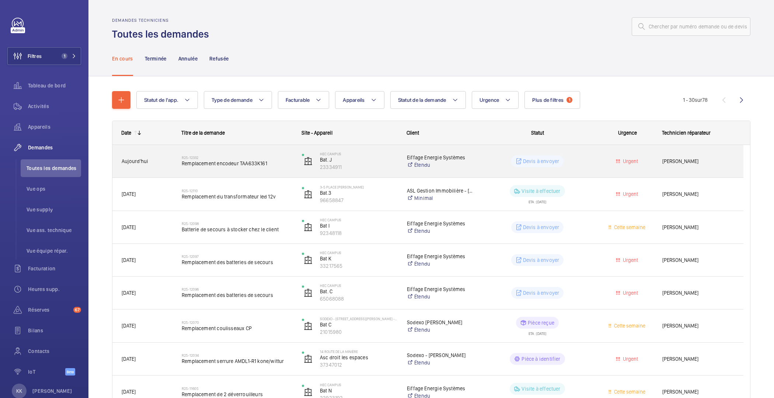
click at [243, 164] on span "Remplacement encodeur TAA633K161" at bounding box center [237, 163] width 111 height 7
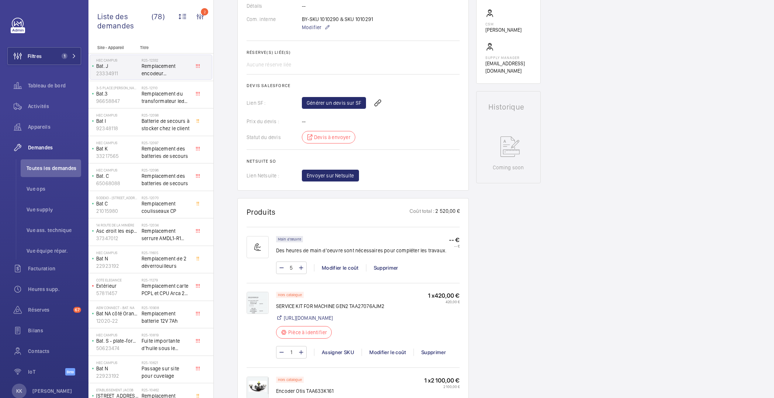
scroll to position [80, 0]
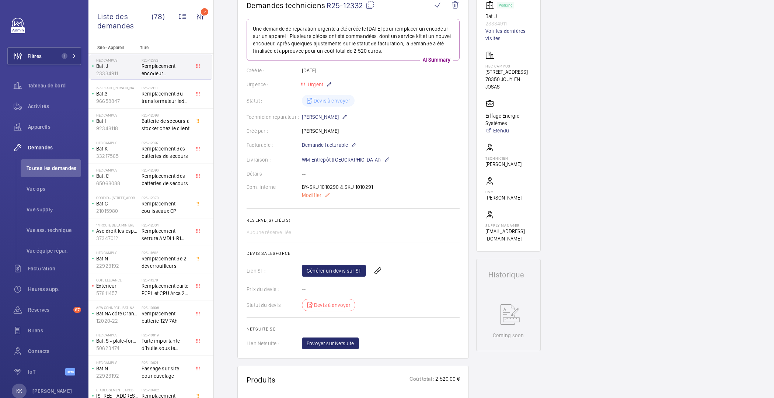
click at [314, 196] on span "Modifier" at bounding box center [312, 194] width 20 height 7
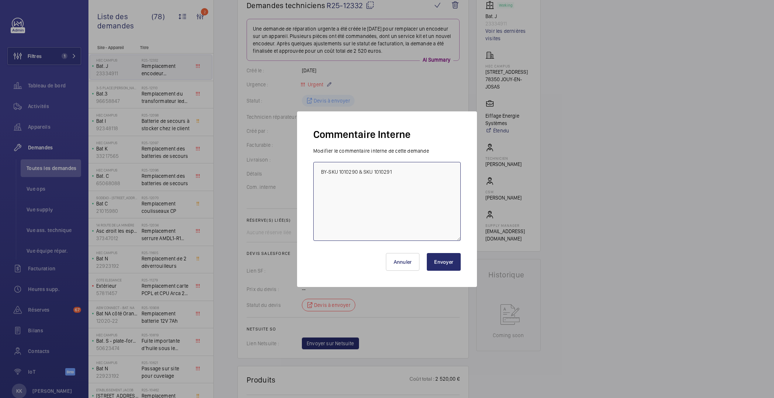
click at [361, 188] on textarea "BY-SKU 1010290 & SKU 1010291" at bounding box center [386, 201] width 147 height 79
drag, startPoint x: 429, startPoint y: 174, endPoint x: 249, endPoint y: 146, distance: 182.0
click at [249, 146] on div "Commentaire Interne Modifier le commentaire interne de cette demande BY-SKU 101…" at bounding box center [387, 199] width 774 height 398
click at [344, 190] on textarea "BY-SKU 1010290 & SKU 1010291" at bounding box center [386, 201] width 147 height 79
type textarea "BY-SKU 1010290 & SKU 1010291 Paulo s'est trompé - il s'agity du batiment F"
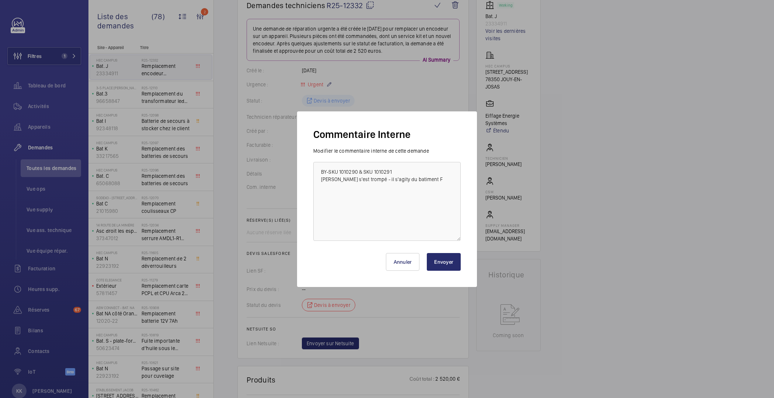
click at [438, 262] on button "Envoyer" at bounding box center [444, 262] width 34 height 18
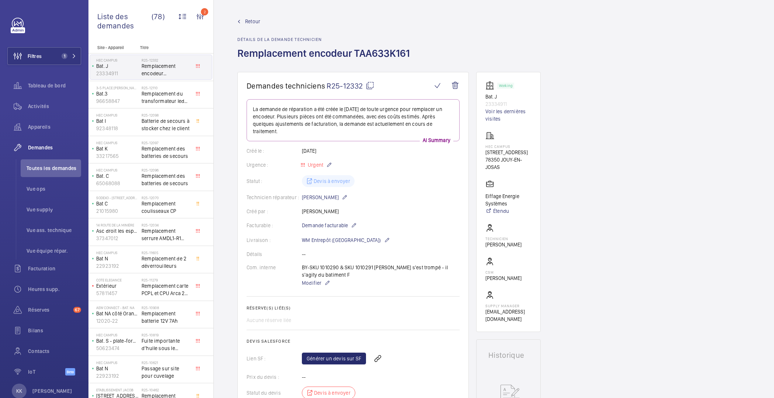
scroll to position [173, 0]
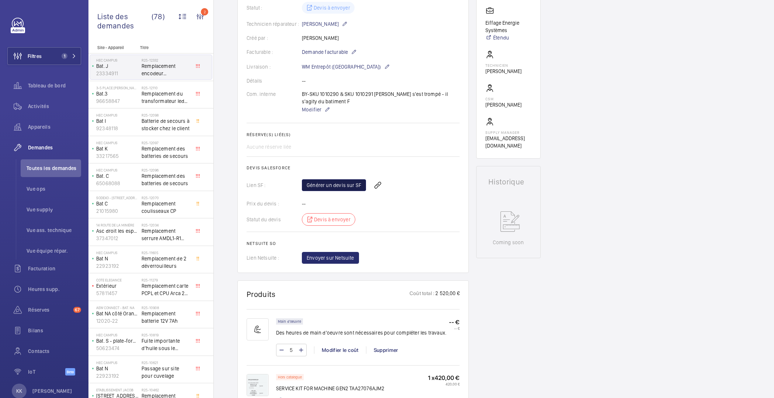
click at [326, 185] on link "Générer un devis sur SF" at bounding box center [334, 185] width 64 height 12
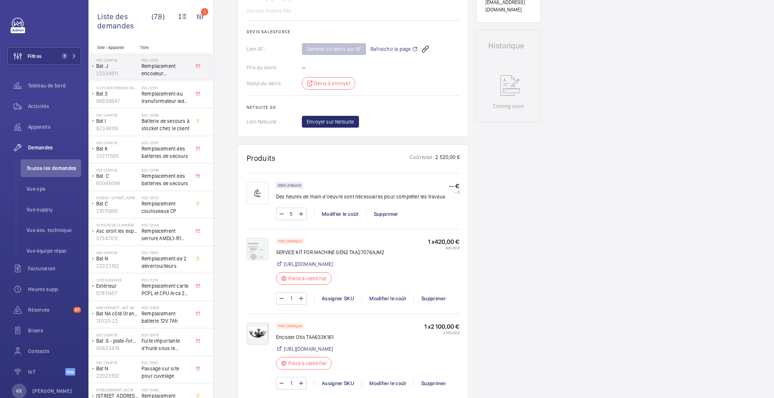
scroll to position [0, 0]
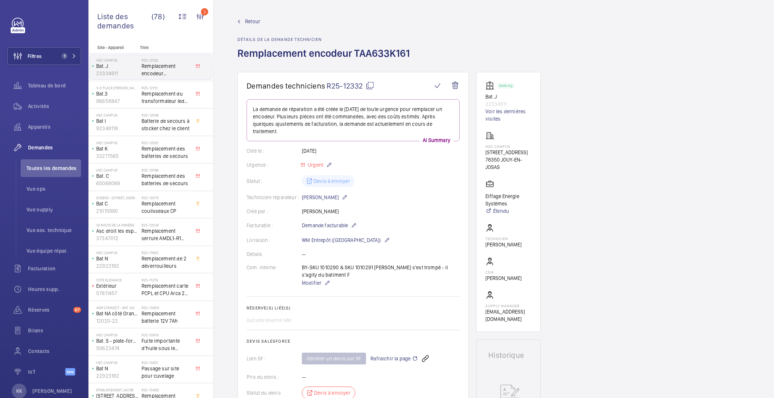
click at [243, 22] on link "Retour" at bounding box center [325, 21] width 177 height 7
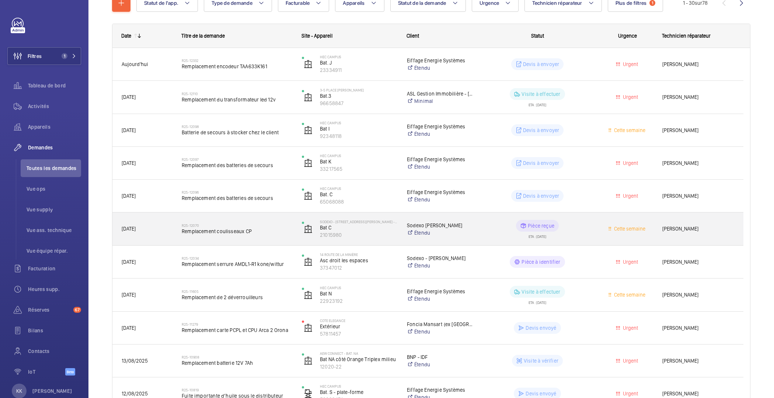
scroll to position [228, 0]
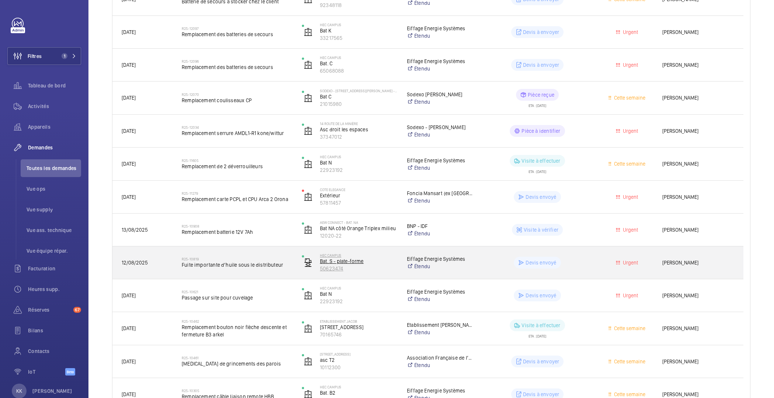
drag, startPoint x: 356, startPoint y: 271, endPoint x: 314, endPoint y: 270, distance: 41.7
click at [314, 270] on wm-front-device-cell "HEC CAMPUS Bat. S - plate-forme 50623474" at bounding box center [349, 262] width 95 height 18
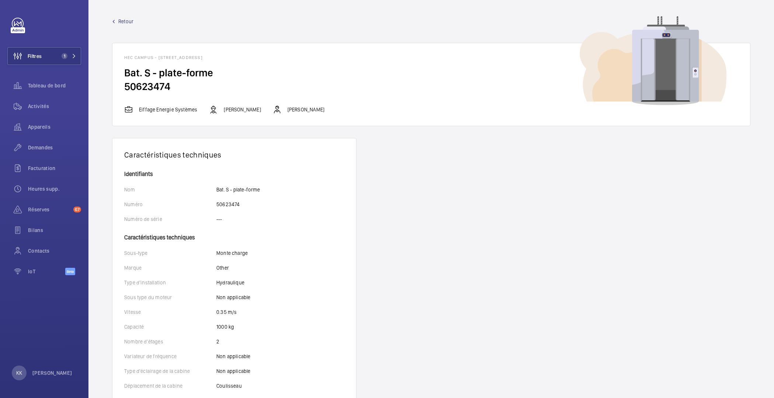
drag, startPoint x: 177, startPoint y: 87, endPoint x: 112, endPoint y: 79, distance: 65.4
click at [126, 85] on h2 "50623474" at bounding box center [431, 87] width 614 height 14
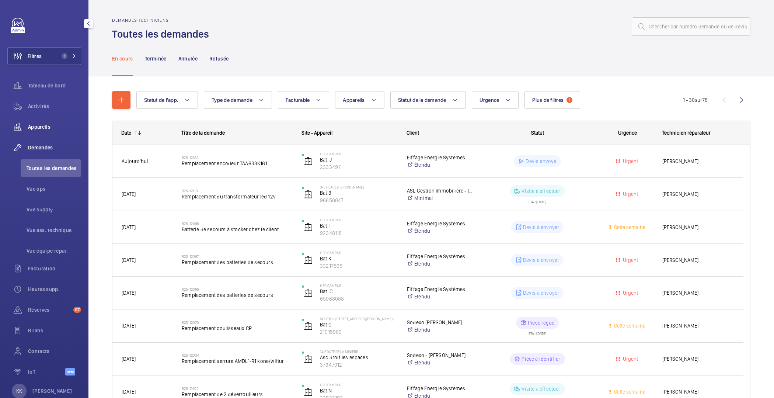
click at [28, 128] on wm-front-icon-button at bounding box center [17, 127] width 21 height 18
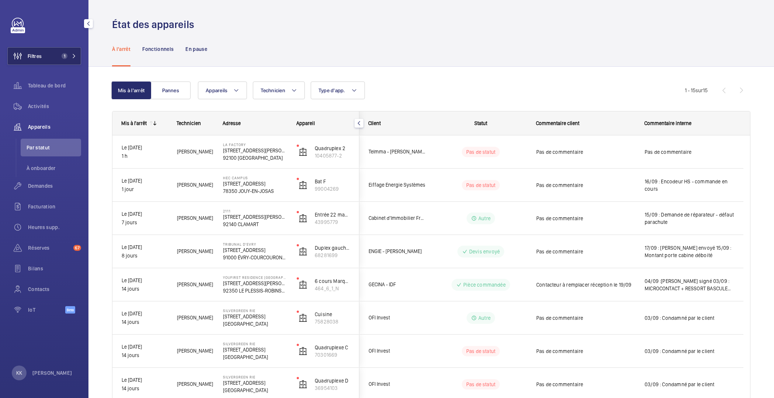
click at [38, 60] on span "Filtres" at bounding box center [25, 56] width 34 height 18
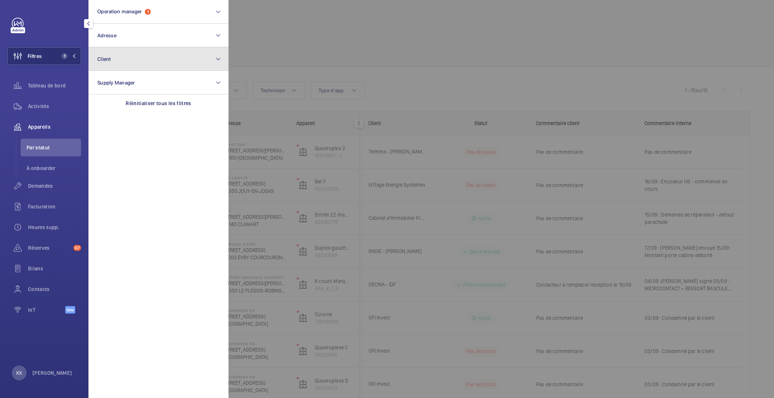
click at [155, 55] on button "Client" at bounding box center [158, 59] width 140 height 24
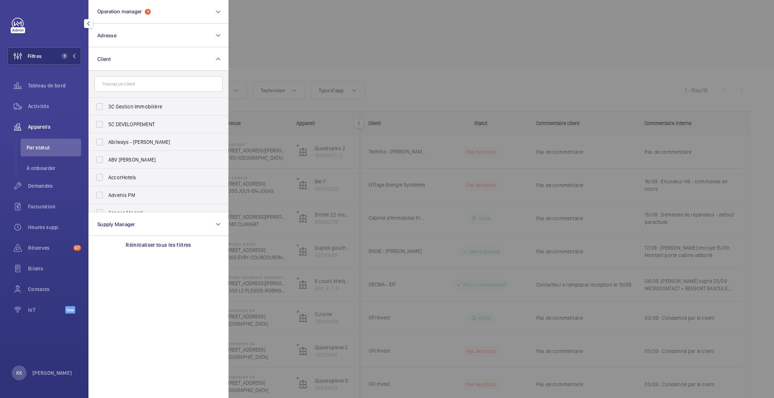
click at [120, 86] on input "text" at bounding box center [158, 83] width 128 height 15
click at [122, 35] on button "Adresse" at bounding box center [158, 36] width 140 height 24
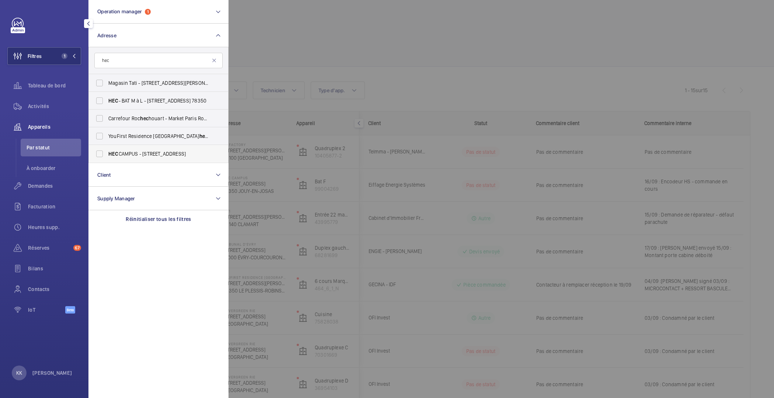
type input "hec"
click at [127, 154] on span "HEC CAMPUS - 1 Rue de la Libération, JOUY-EN-JOSAS 78350" at bounding box center [158, 153] width 101 height 7
click at [107, 154] on input "HEC CAMPUS - 1 Rue de la Libération, JOUY-EN-JOSAS 78350" at bounding box center [99, 153] width 15 height 15
checkbox input "true"
click at [48, 109] on span "Activités" at bounding box center [54, 105] width 53 height 7
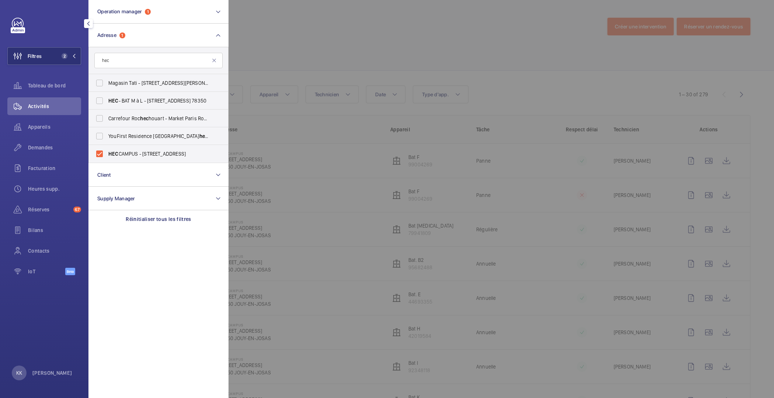
click at [506, 48] on div at bounding box center [616, 199] width 774 height 398
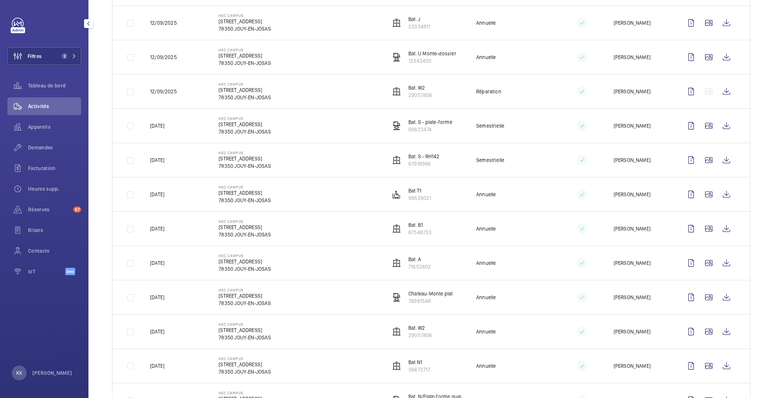
scroll to position [645, 0]
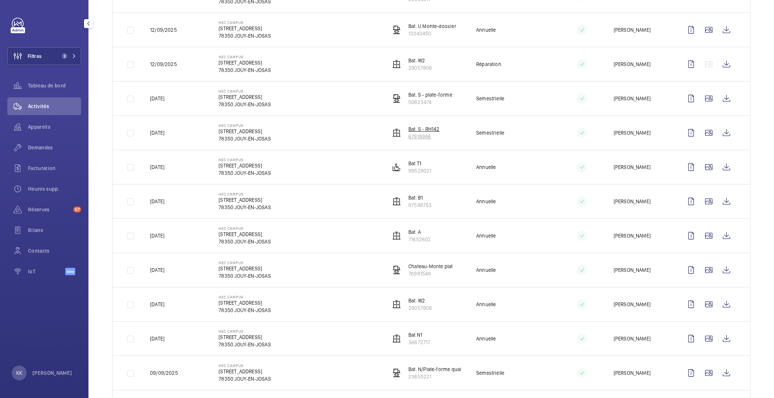
drag, startPoint x: 436, startPoint y: 134, endPoint x: 404, endPoint y: 134, distance: 32.1
click at [404, 134] on wm-front-device-cell "Bat. S - RH142 67918986" at bounding box center [414, 132] width 49 height 15
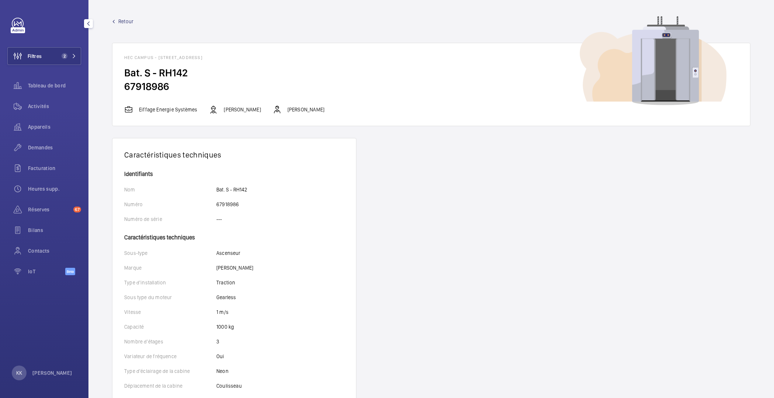
drag, startPoint x: 185, startPoint y: 85, endPoint x: 123, endPoint y: 82, distance: 62.4
click at [123, 82] on wm-front-card-body "Bat. S - RH142 67918986" at bounding box center [431, 85] width 638 height 39
copy h2 "67918986"
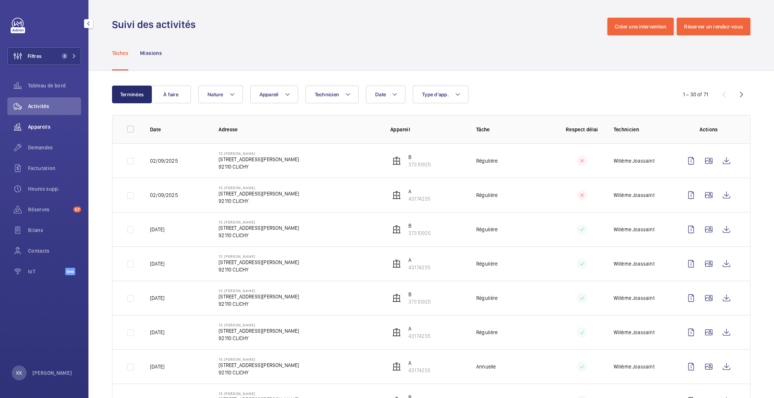
click at [48, 123] on span "Appareils" at bounding box center [54, 126] width 53 height 7
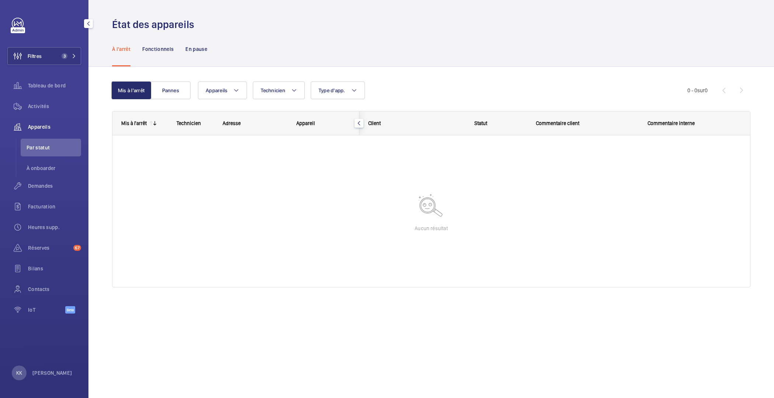
click at [94, 72] on div "Mis à l'arrêt Pannes Appareils Technicien Type d'app. Plus de filtres Réinitial…" at bounding box center [431, 195] width 686 height 256
click at [39, 44] on div "Filtres 3 Tableau de bord Activités Appareils Par statut À onboarder Demandes F…" at bounding box center [44, 170] width 74 height 304
click at [40, 53] on span "Filtres" at bounding box center [35, 55] width 14 height 7
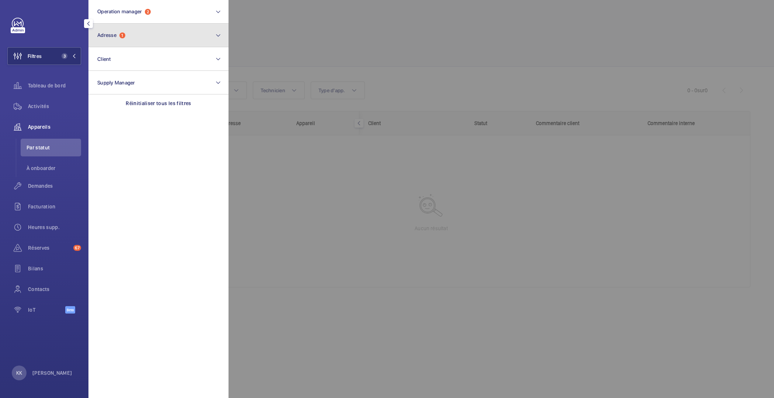
click at [129, 34] on button "Adresse 1" at bounding box center [158, 36] width 140 height 24
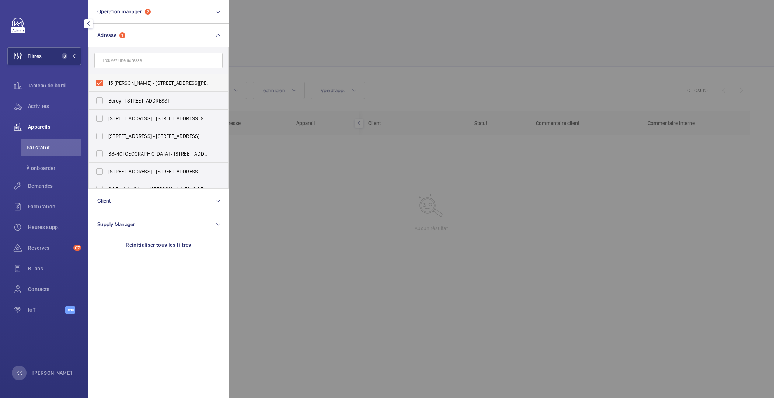
click at [127, 84] on span "15 [PERSON_NAME] - [STREET_ADDRESS][PERSON_NAME]" at bounding box center [158, 82] width 101 height 7
click at [107, 84] on input "15 [PERSON_NAME] - [STREET_ADDRESS][PERSON_NAME]" at bounding box center [99, 83] width 15 height 15
checkbox input "false"
click at [171, 18] on button "Operation manager 2" at bounding box center [158, 12] width 140 height 24
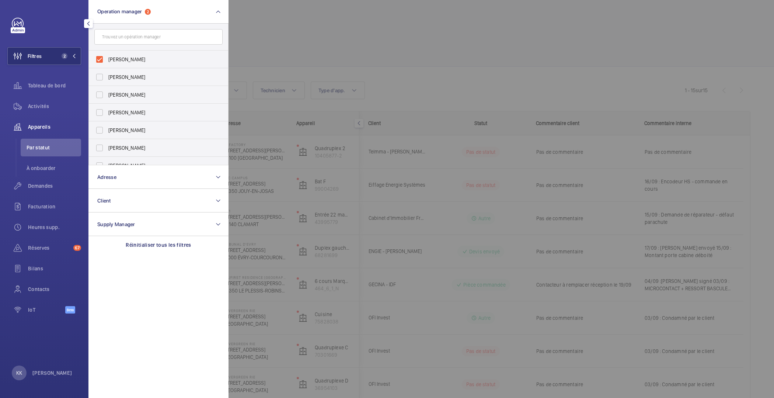
click at [301, 45] on div at bounding box center [616, 199] width 774 height 398
